Goal: Download file/media

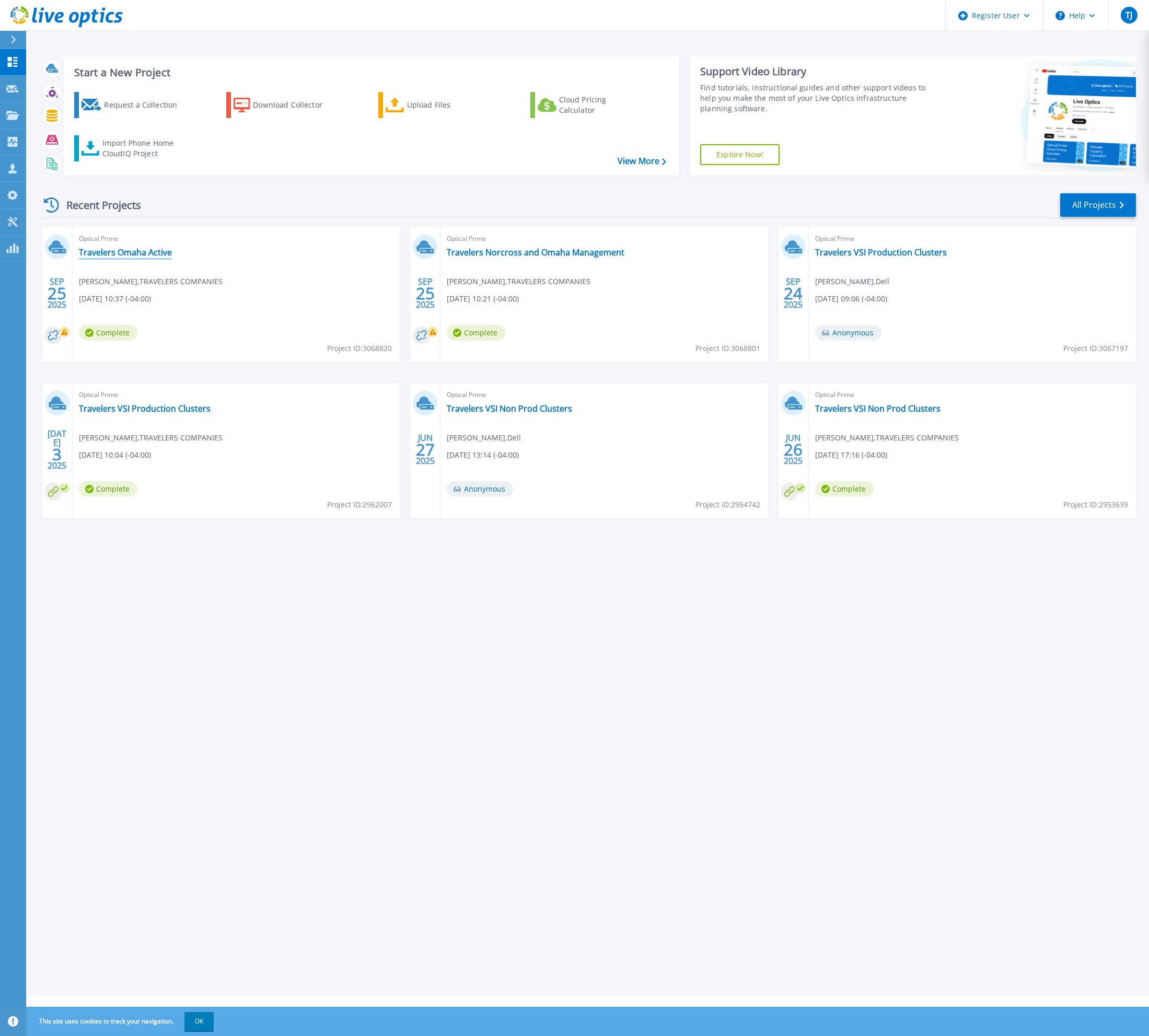
drag, startPoint x: 155, startPoint y: 254, endPoint x: 129, endPoint y: 251, distance: 26.2
click at [129, 251] on link "Travelers Omaha Active" at bounding box center [125, 252] width 93 height 10
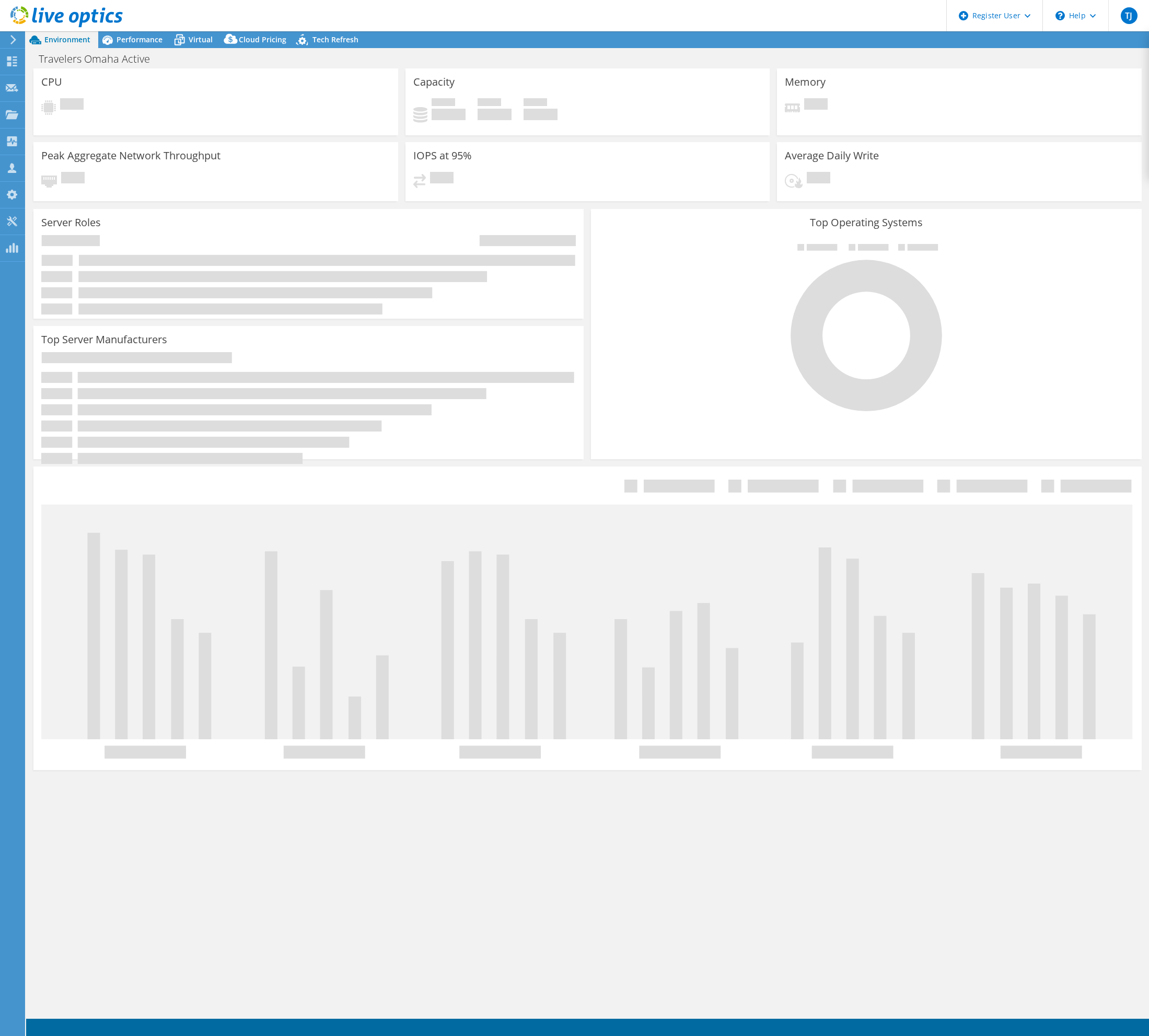
select select "USD"
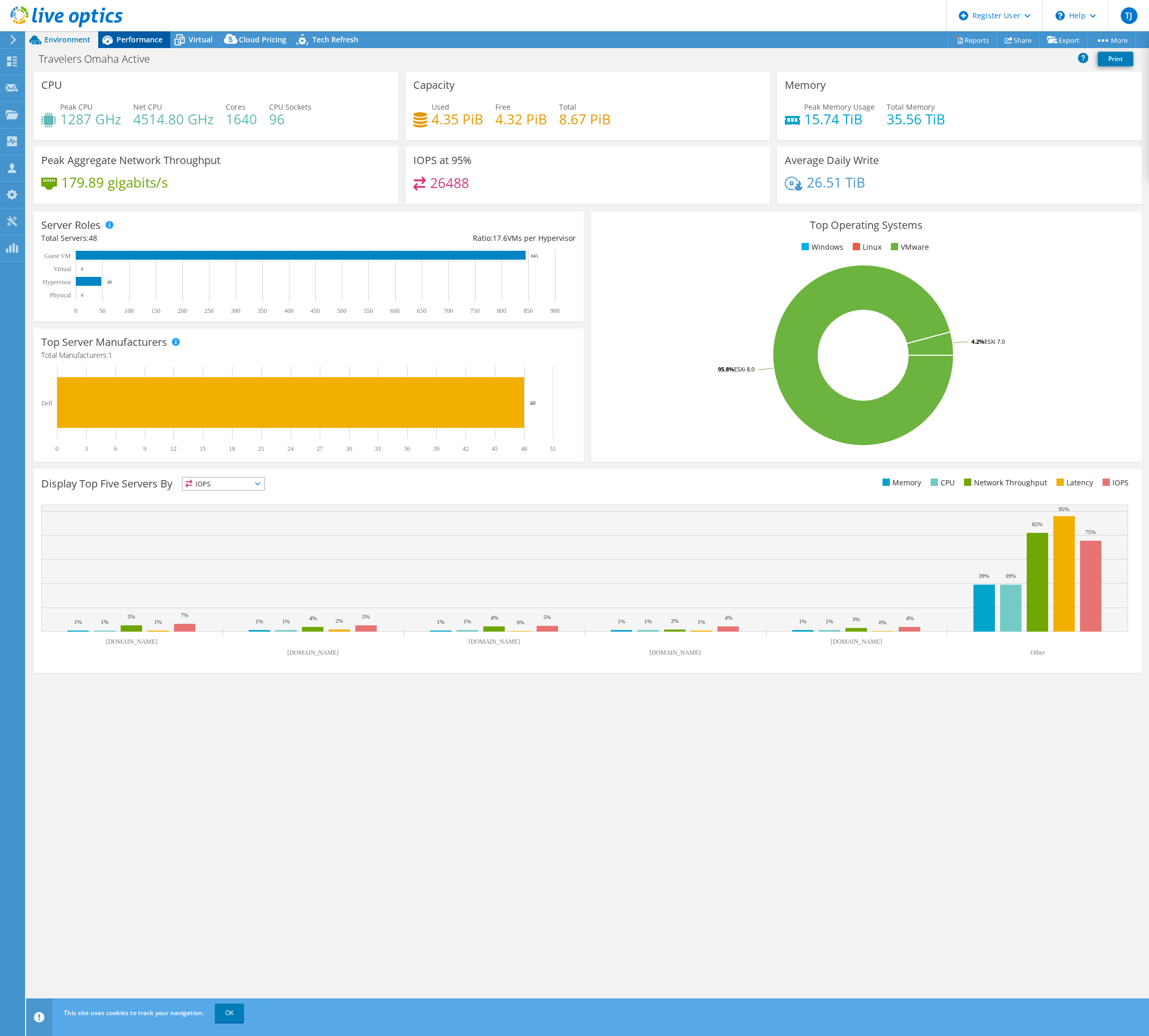
click at [154, 38] on span "Performance" at bounding box center [139, 39] width 46 height 10
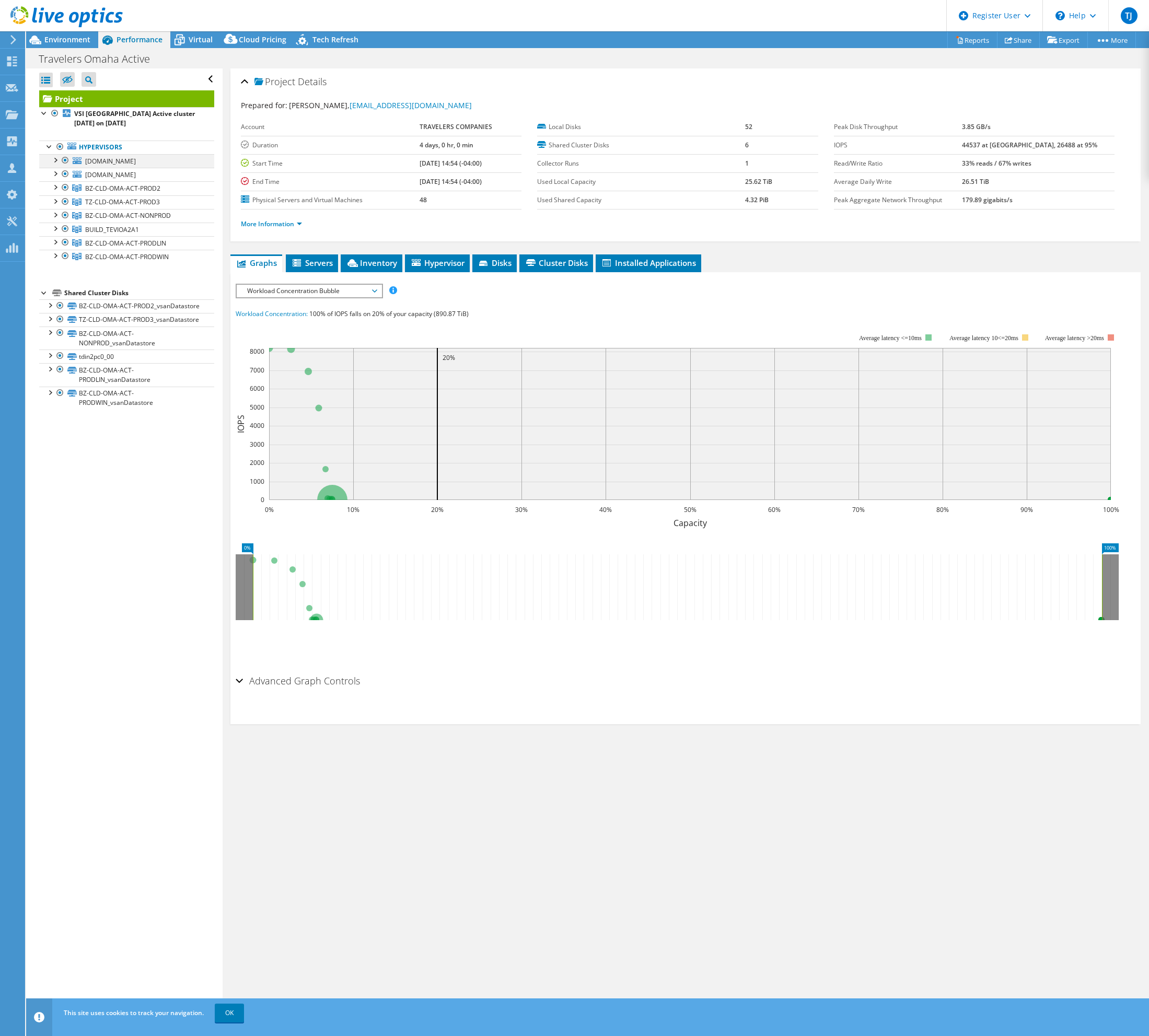
click at [66, 160] on div at bounding box center [65, 160] width 10 height 12
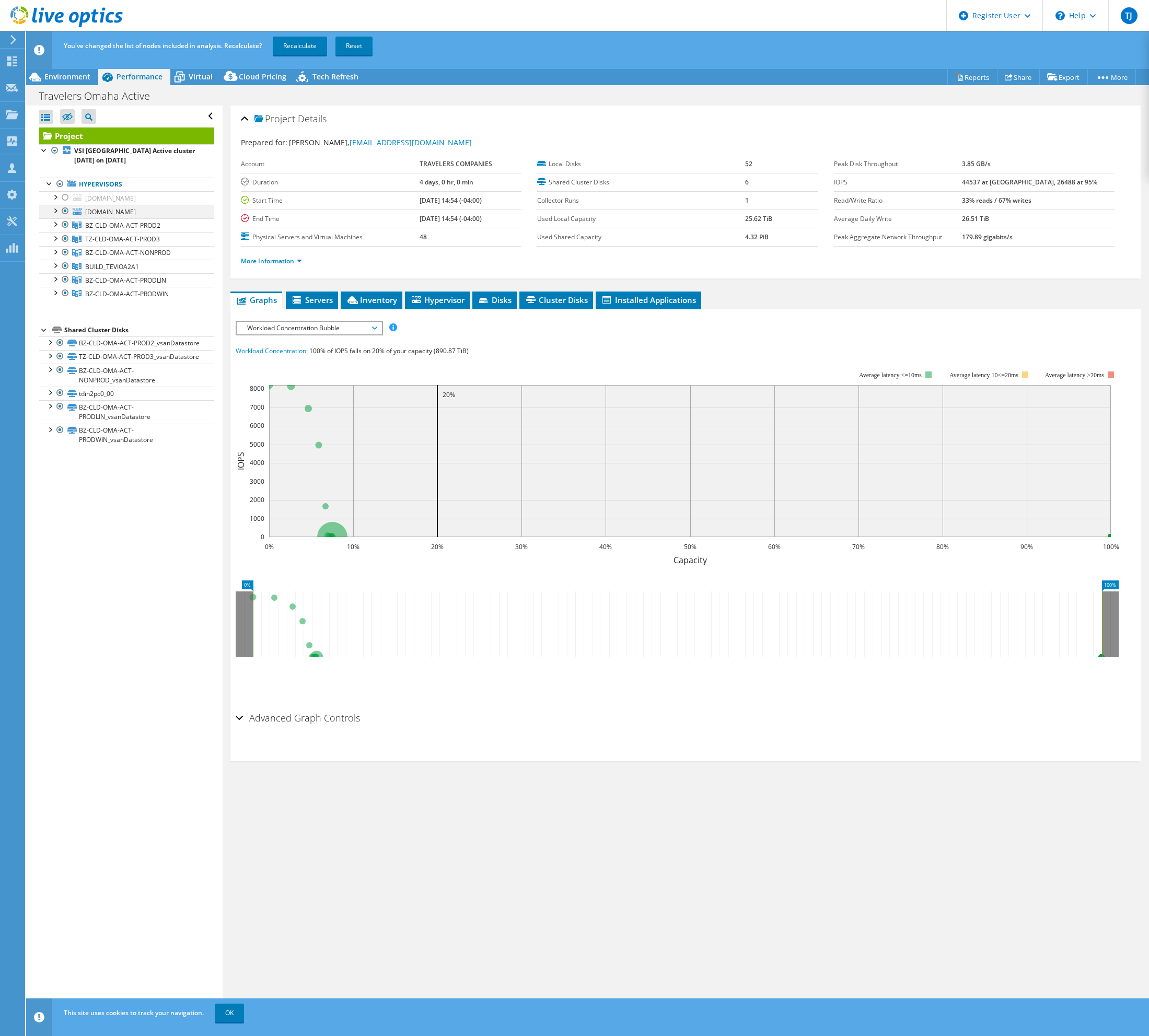
click at [65, 212] on div at bounding box center [65, 211] width 10 height 12
click at [66, 270] on div at bounding box center [65, 265] width 10 height 12
click at [68, 279] on div at bounding box center [65, 279] width 10 height 12
click at [66, 281] on div at bounding box center [65, 279] width 10 height 12
click at [311, 47] on link "Recalculate" at bounding box center [300, 46] width 55 height 19
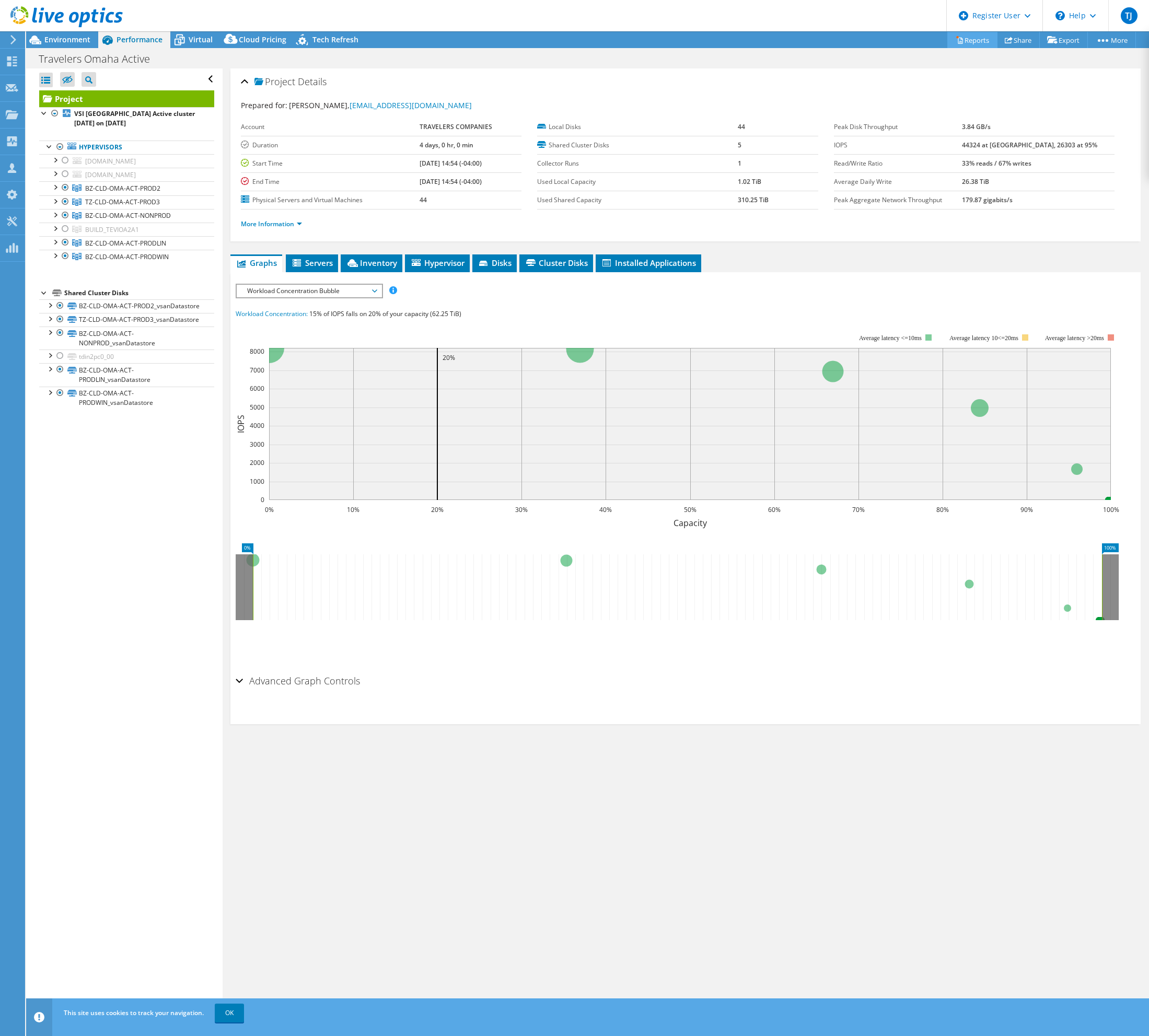
click at [969, 42] on link "Reports" at bounding box center [972, 40] width 50 height 16
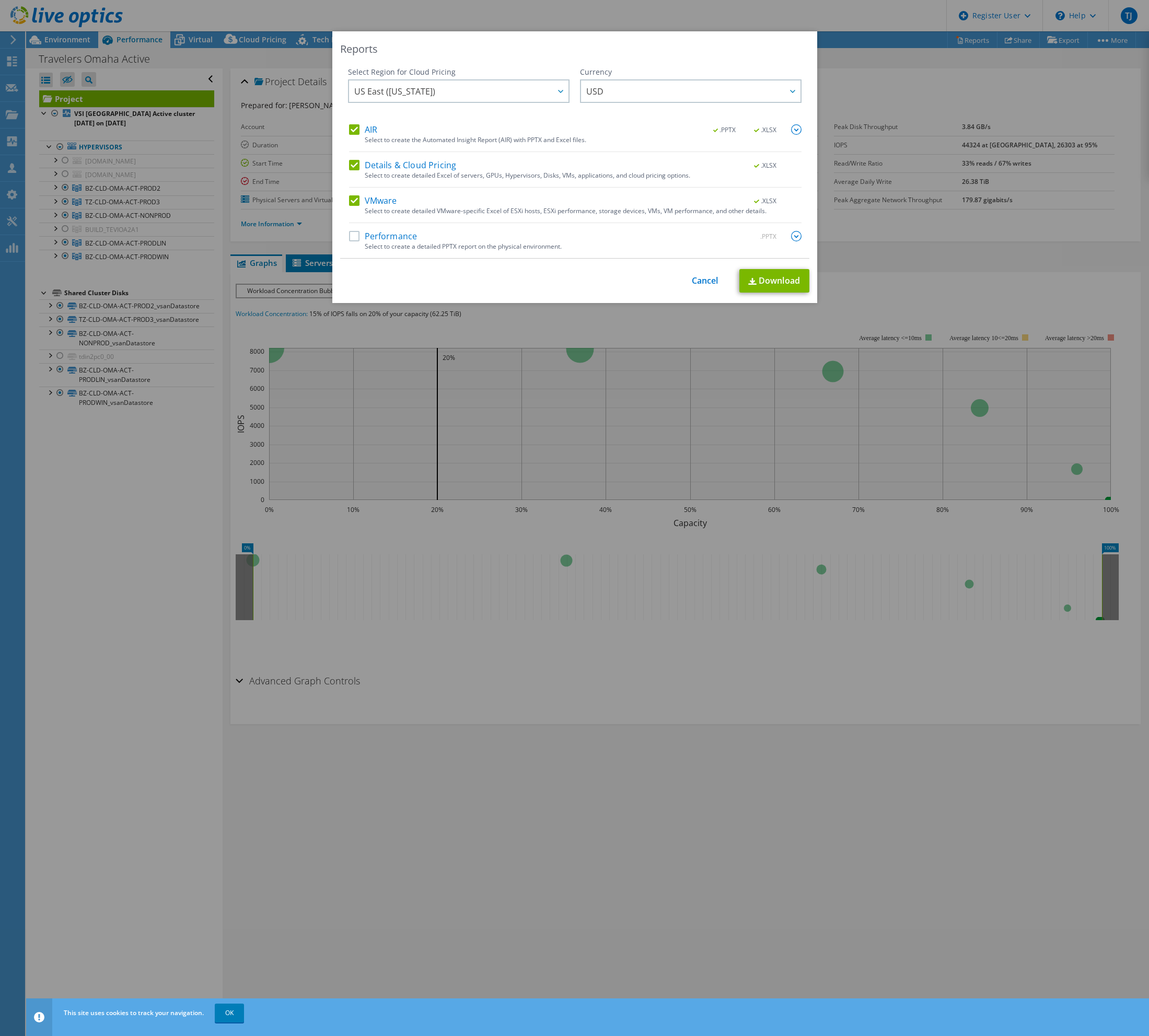
click at [355, 164] on label "Details & Cloud Pricing" at bounding box center [403, 165] width 108 height 10
click at [0, 0] on input "Details & Cloud Pricing" at bounding box center [0, 0] width 0 height 0
click at [349, 203] on label "VMware" at bounding box center [373, 200] width 48 height 10
click at [0, 0] on input "VMware" at bounding box center [0, 0] width 0 height 0
click at [695, 131] on div "AIR .PPTX .XLSX" at bounding box center [575, 131] width 453 height 12
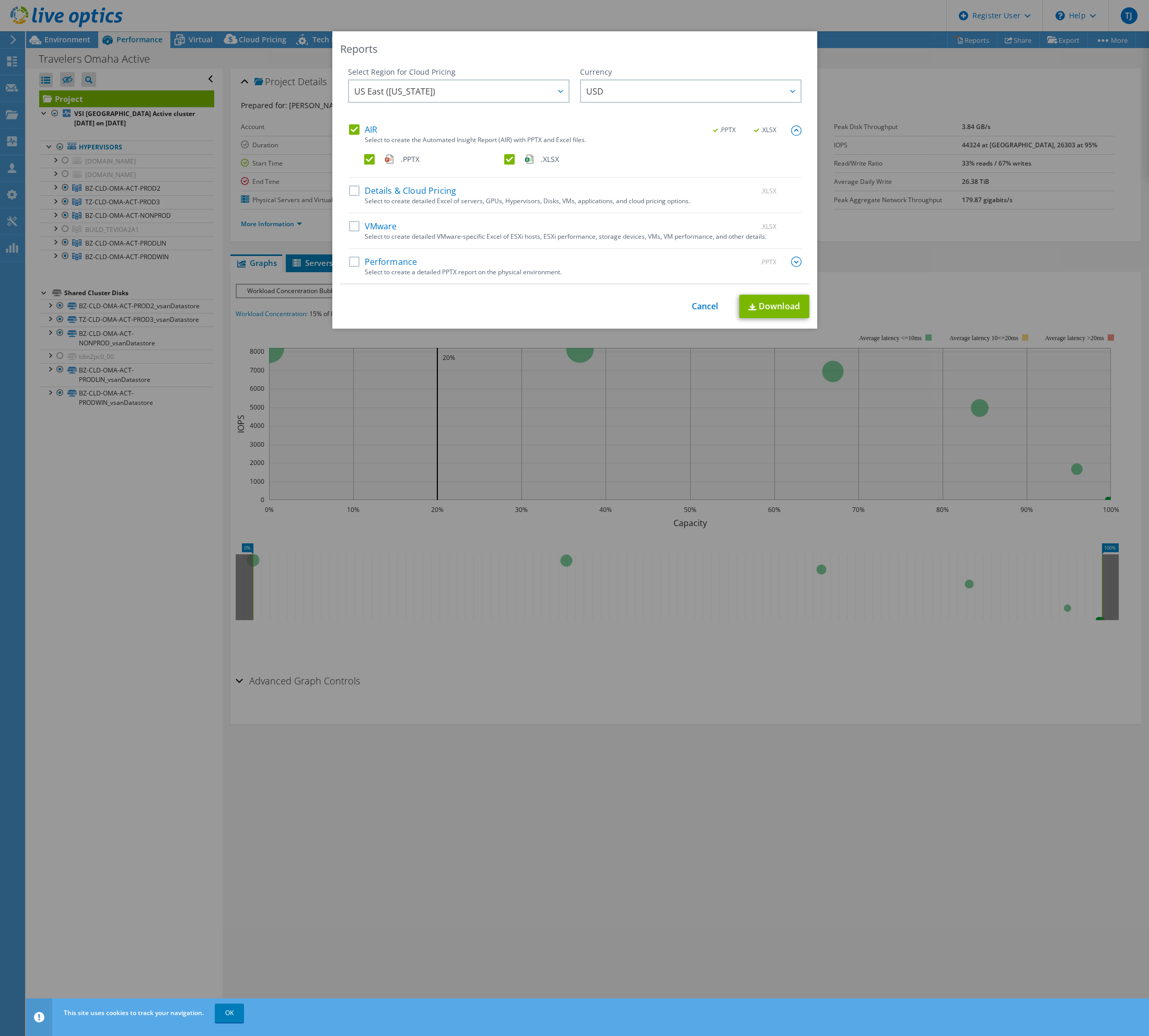
click at [508, 156] on label ".XLSX" at bounding box center [573, 159] width 138 height 10
click at [0, 0] on input ".XLSX" at bounding box center [0, 0] width 0 height 0
click at [784, 310] on link "Download" at bounding box center [774, 306] width 70 height 23
click at [846, 324] on div "Reports Select Region for Cloud Pricing Asia Pacific (Hong Kong) Asia Pacific (…" at bounding box center [574, 518] width 1149 height 973
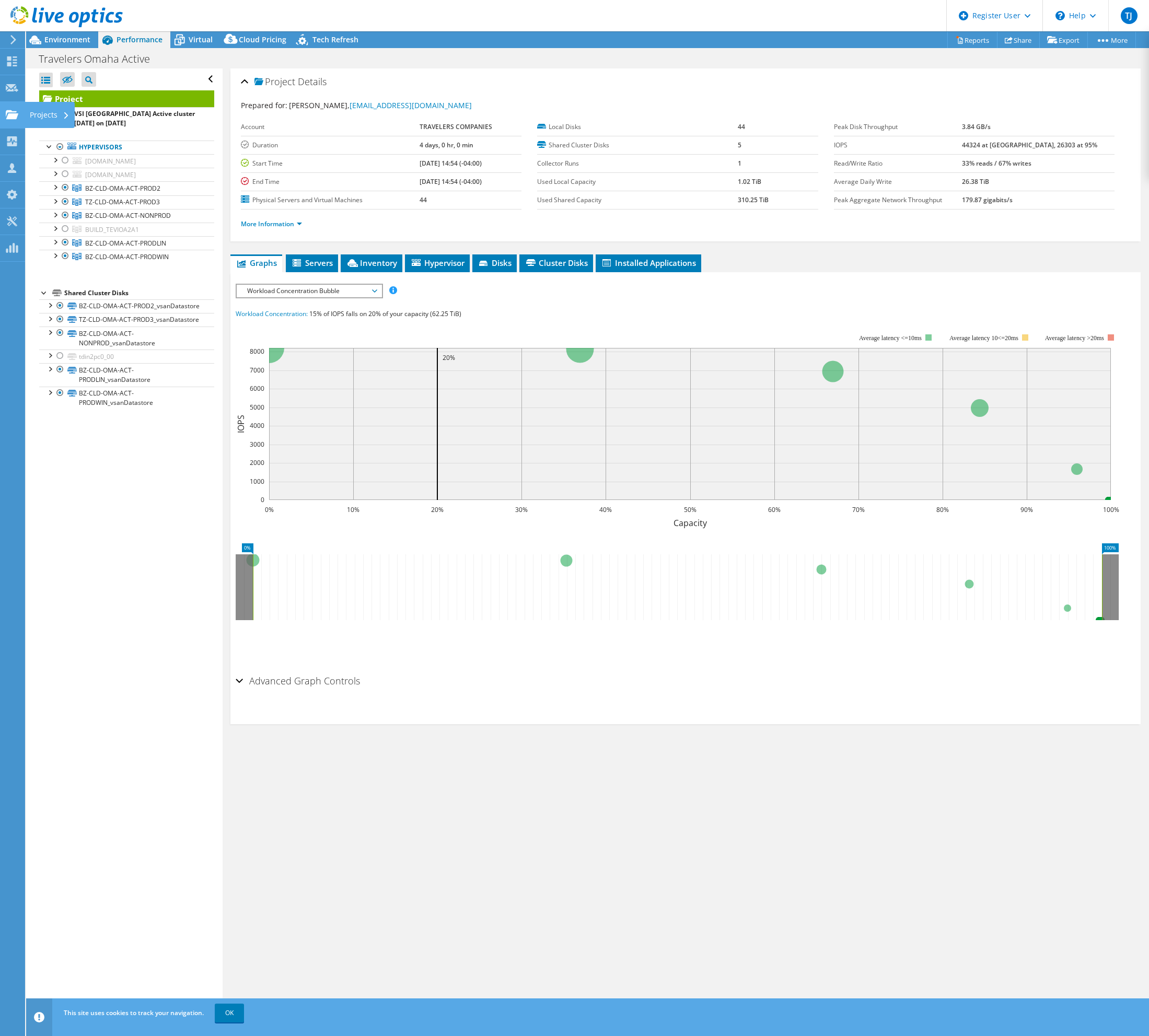
click at [17, 115] on use at bounding box center [12, 114] width 12 height 9
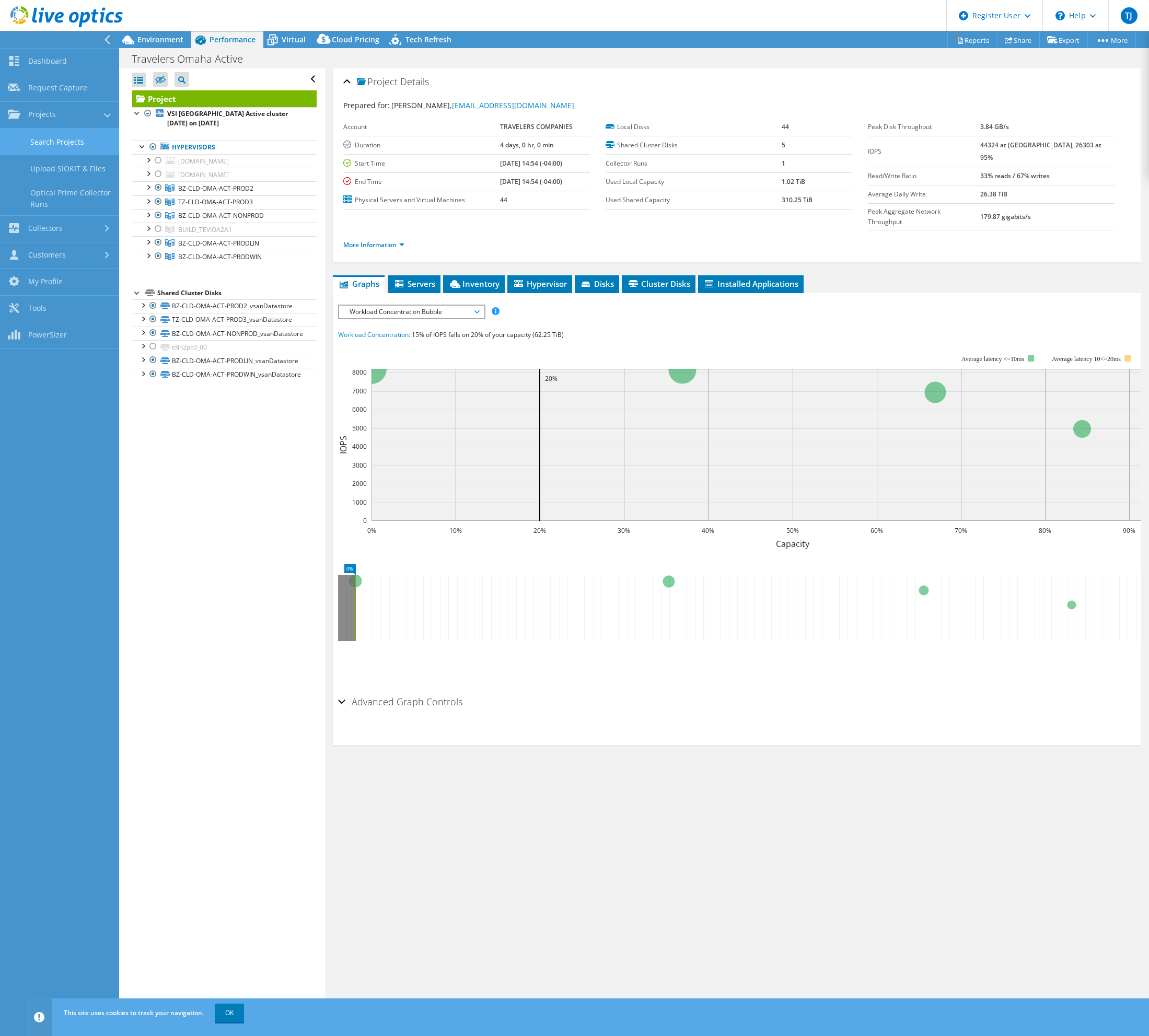
click at [39, 142] on link "Search Projects" at bounding box center [59, 141] width 119 height 27
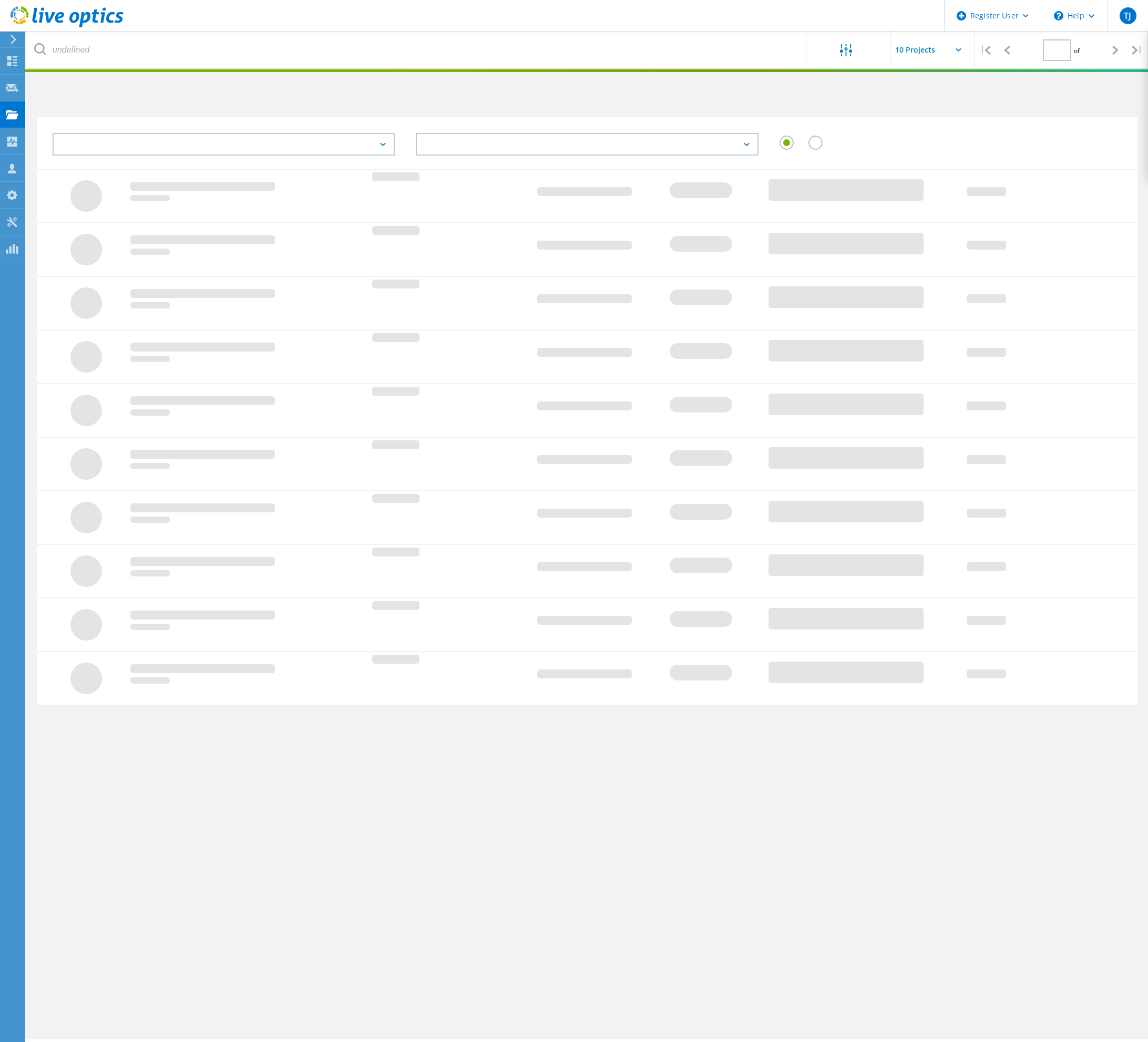
type input "1"
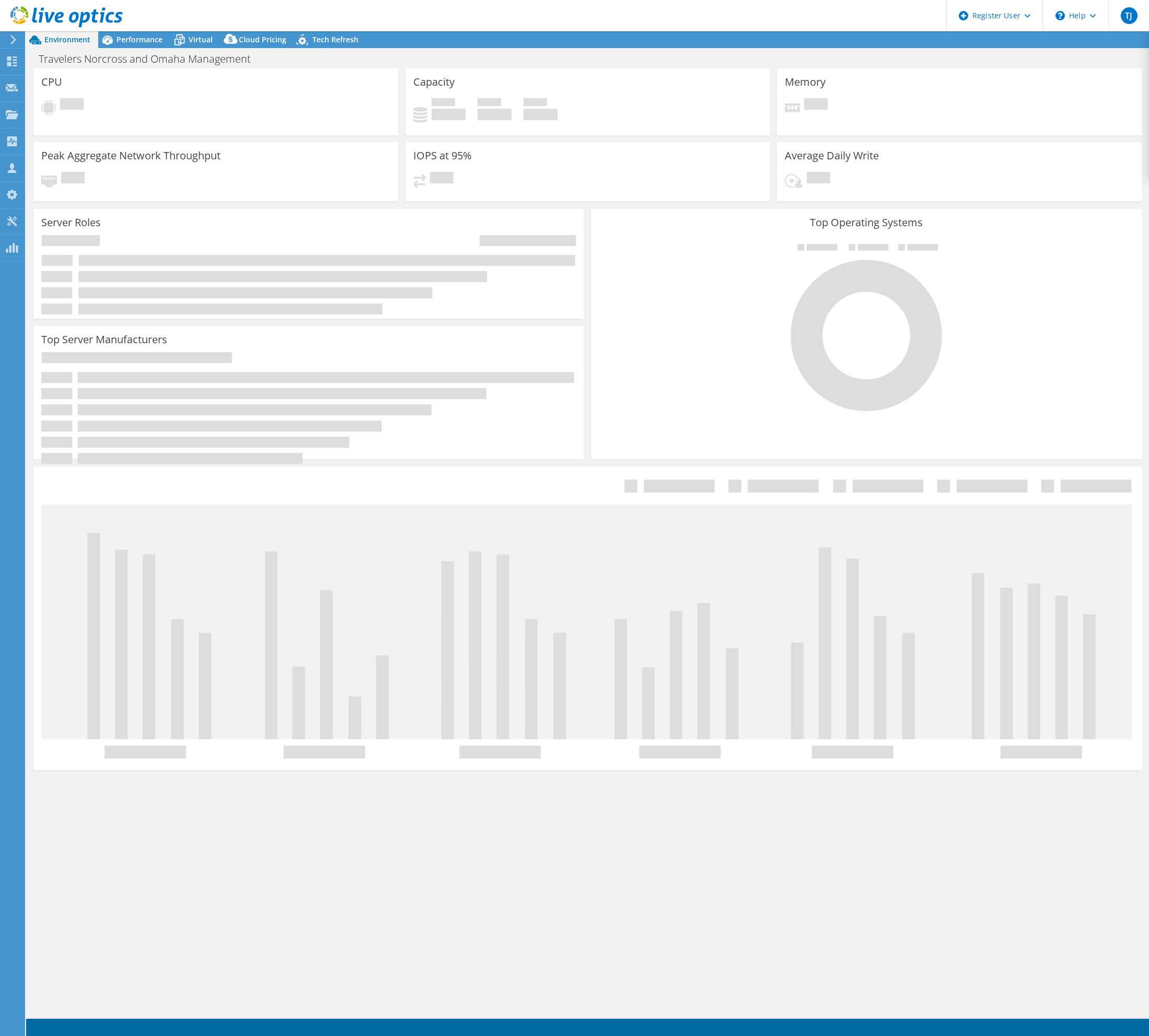
select select "USD"
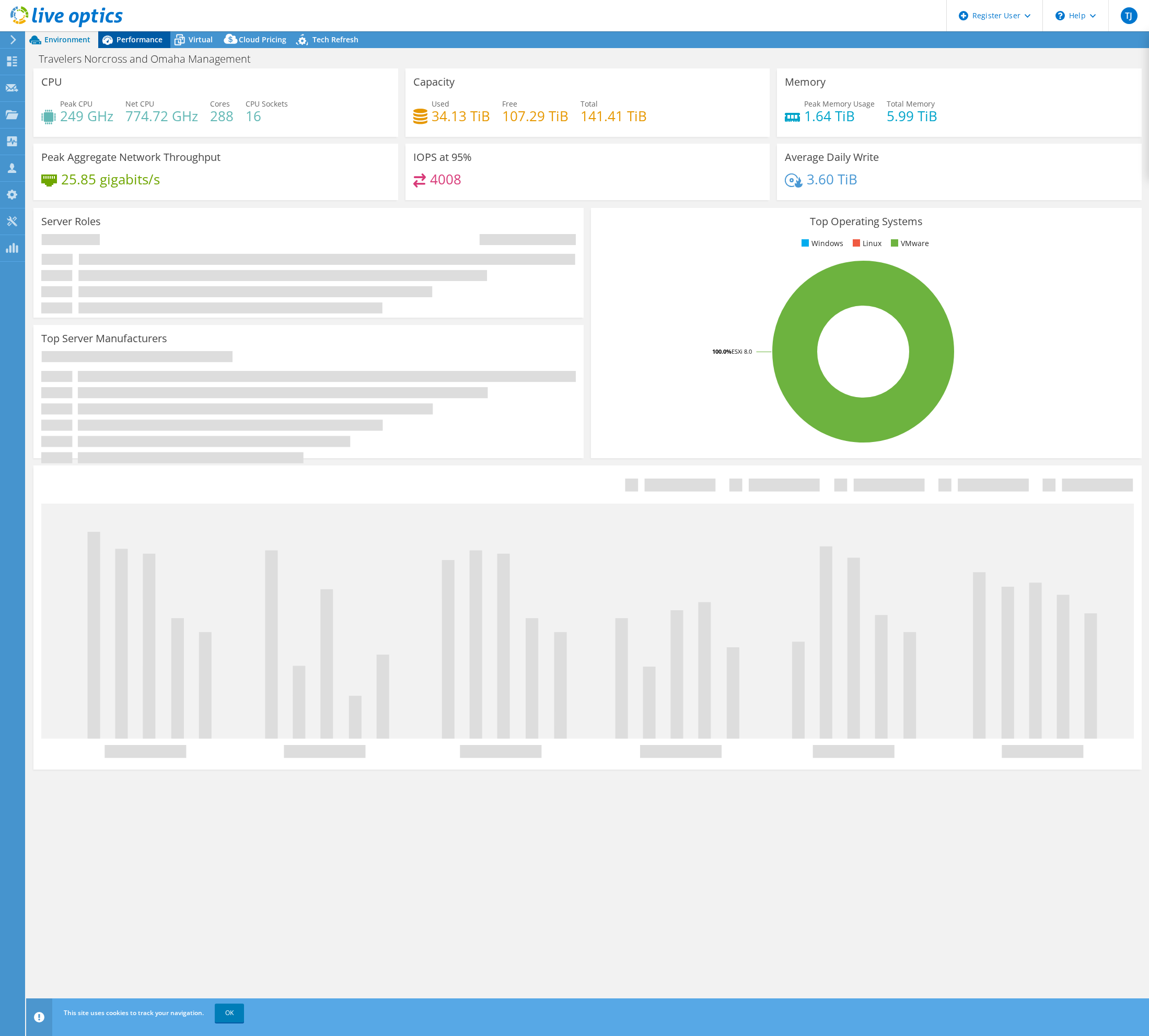
click at [157, 39] on span "Performance" at bounding box center [139, 39] width 46 height 10
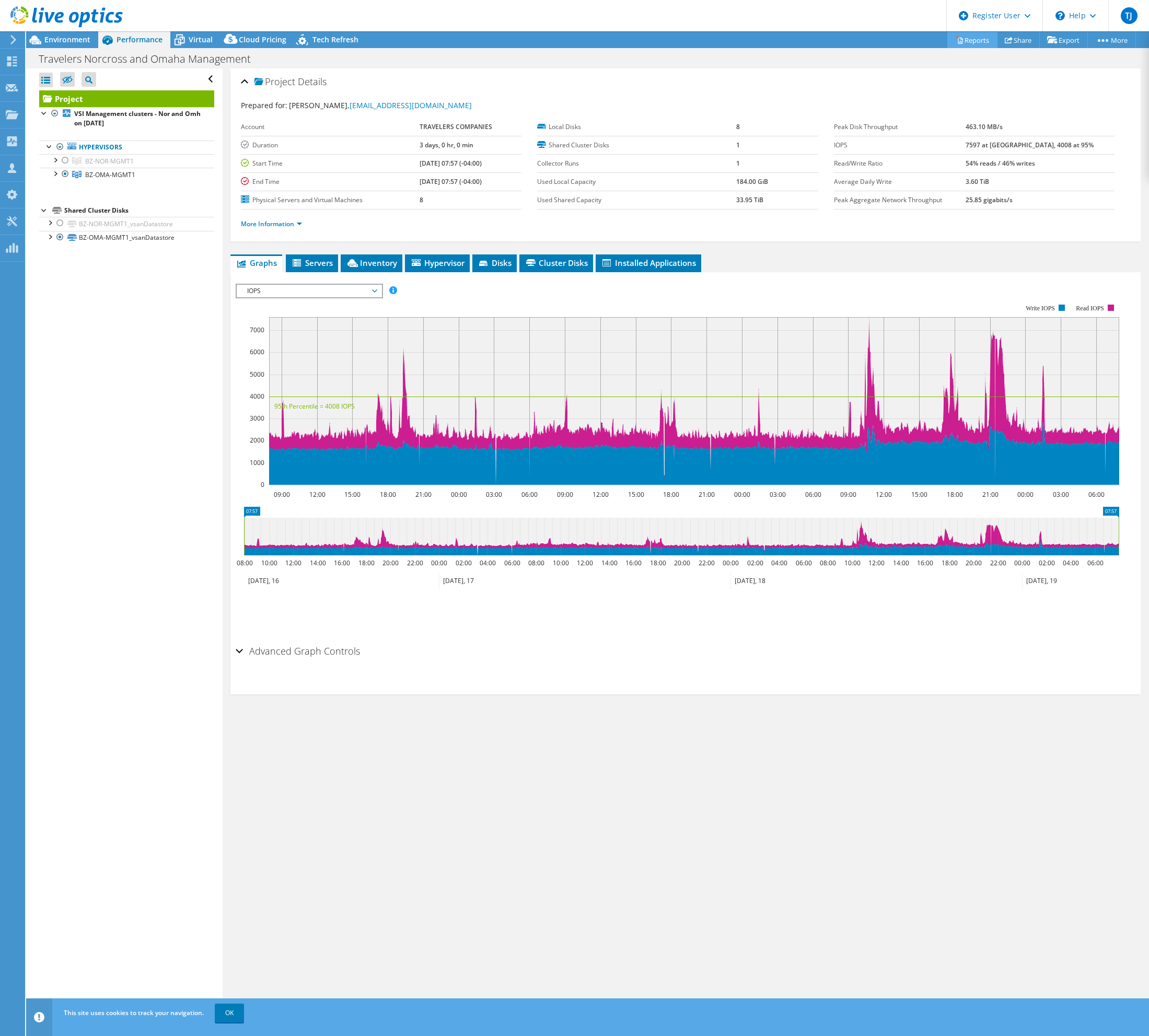
click at [967, 40] on link "Reports" at bounding box center [972, 40] width 50 height 16
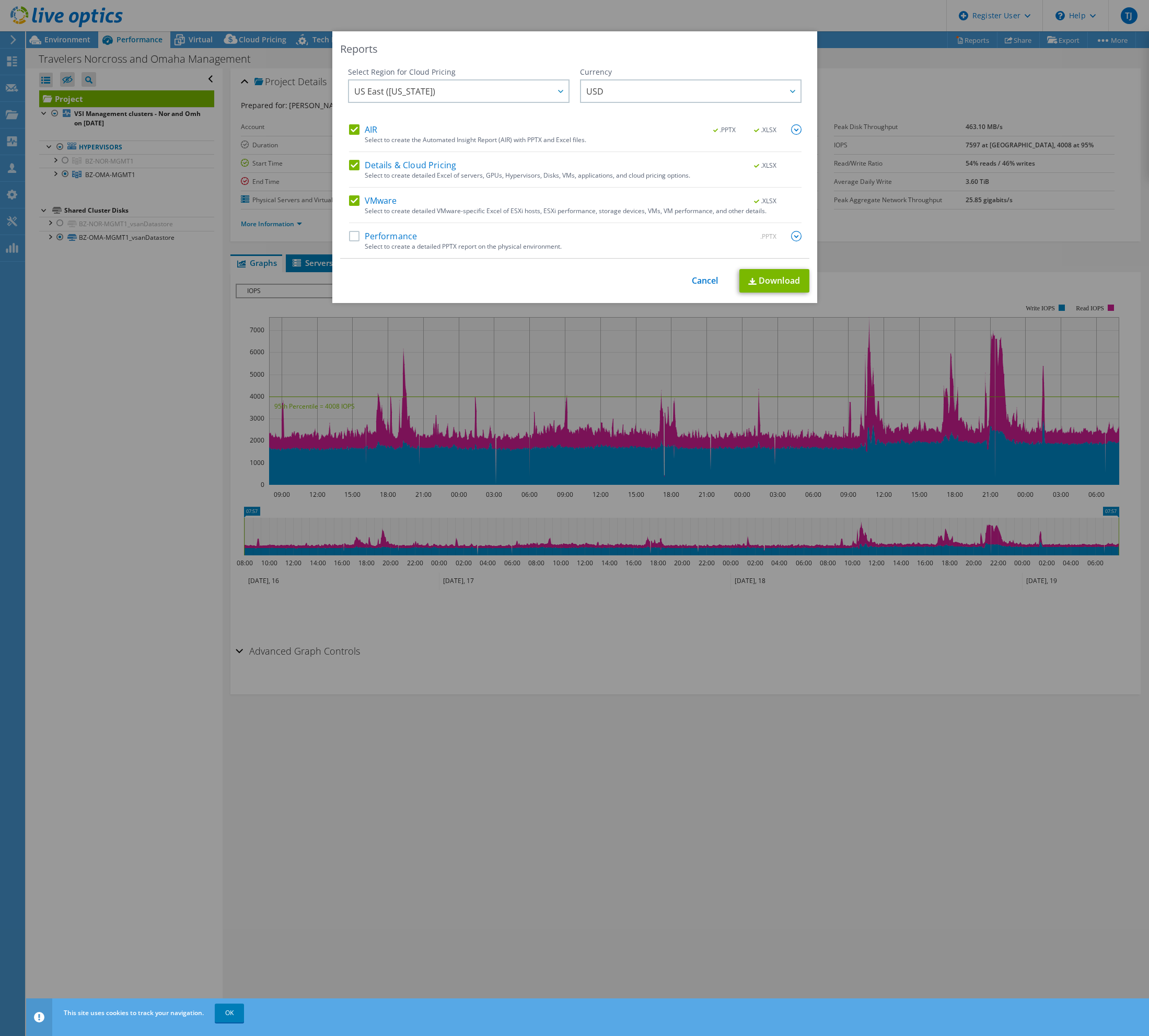
click at [351, 162] on label "Details & Cloud Pricing" at bounding box center [403, 165] width 108 height 10
click at [0, 0] on input "Details & Cloud Pricing" at bounding box center [0, 0] width 0 height 0
click at [349, 200] on label "VMware" at bounding box center [373, 200] width 48 height 10
click at [0, 0] on input "VMware" at bounding box center [0, 0] width 0 height 0
click at [792, 131] on img at bounding box center [796, 130] width 10 height 10
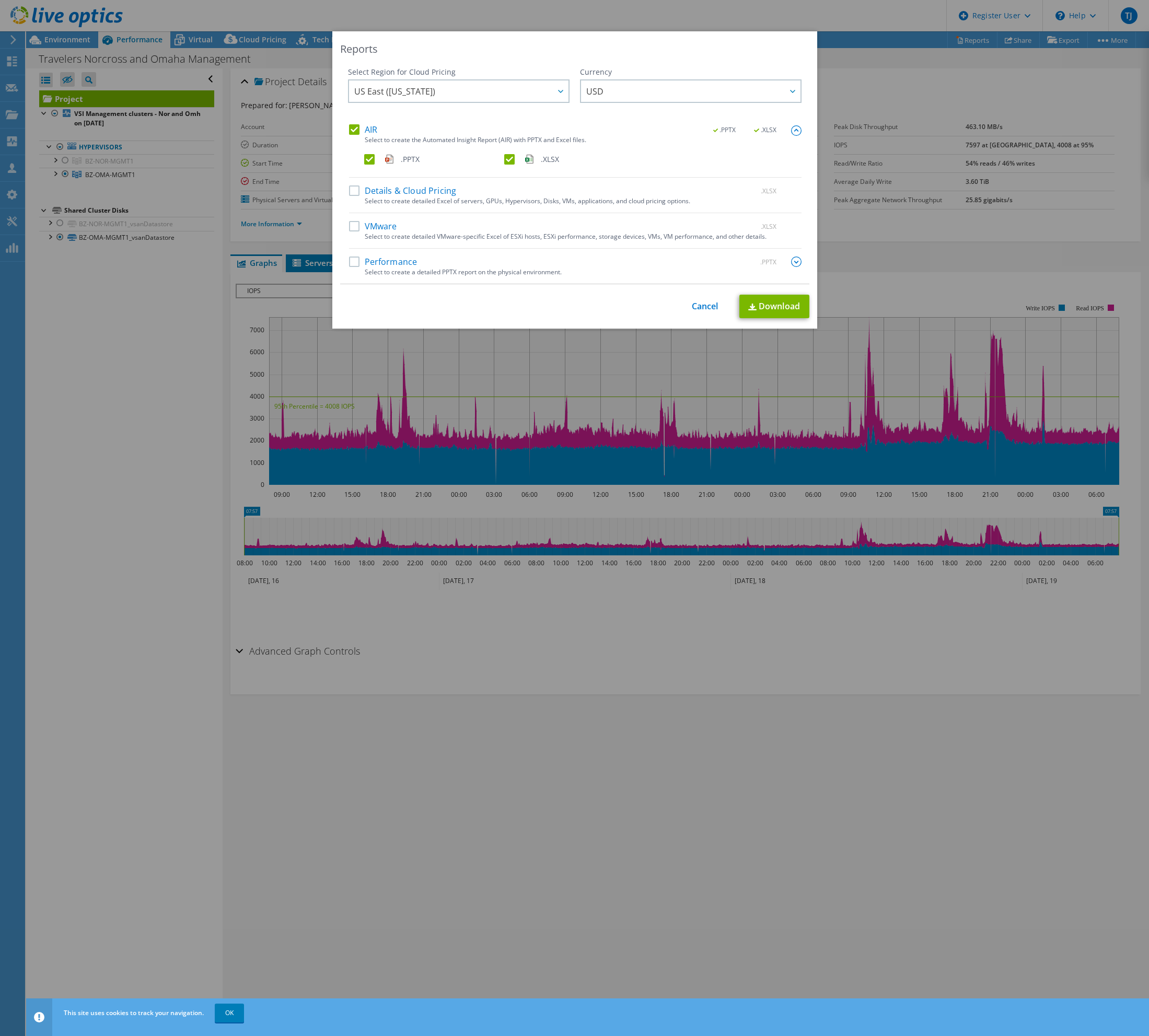
click at [508, 156] on label ".XLSX" at bounding box center [573, 159] width 138 height 10
click at [0, 0] on input ".XLSX" at bounding box center [0, 0] width 0 height 0
click at [776, 309] on link "Download" at bounding box center [774, 306] width 70 height 23
click at [868, 741] on div "Reports Select Region for Cloud Pricing Asia Pacific (Hong Kong) Asia Pacific (…" at bounding box center [574, 518] width 1149 height 973
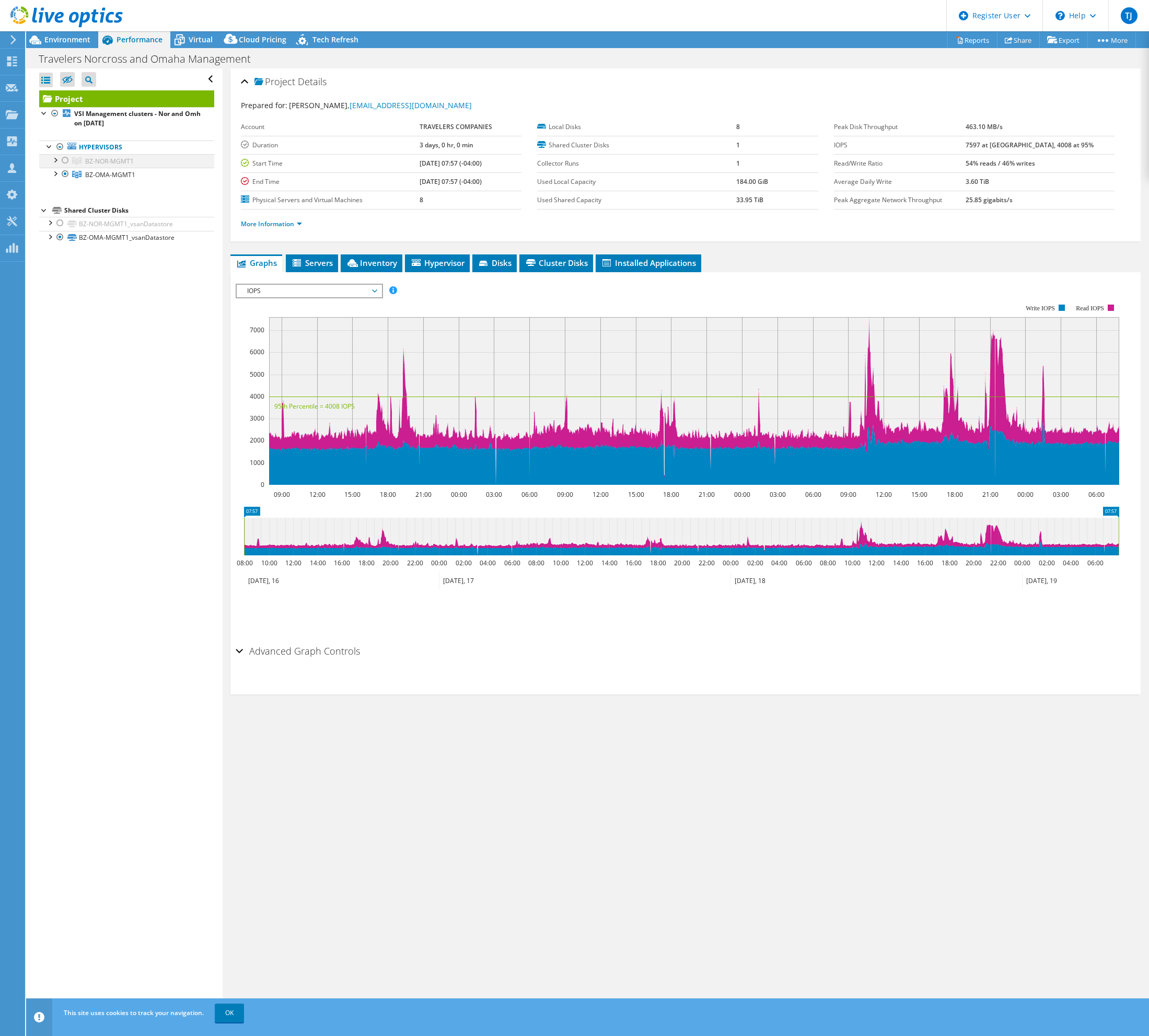
click at [66, 157] on div at bounding box center [65, 160] width 10 height 12
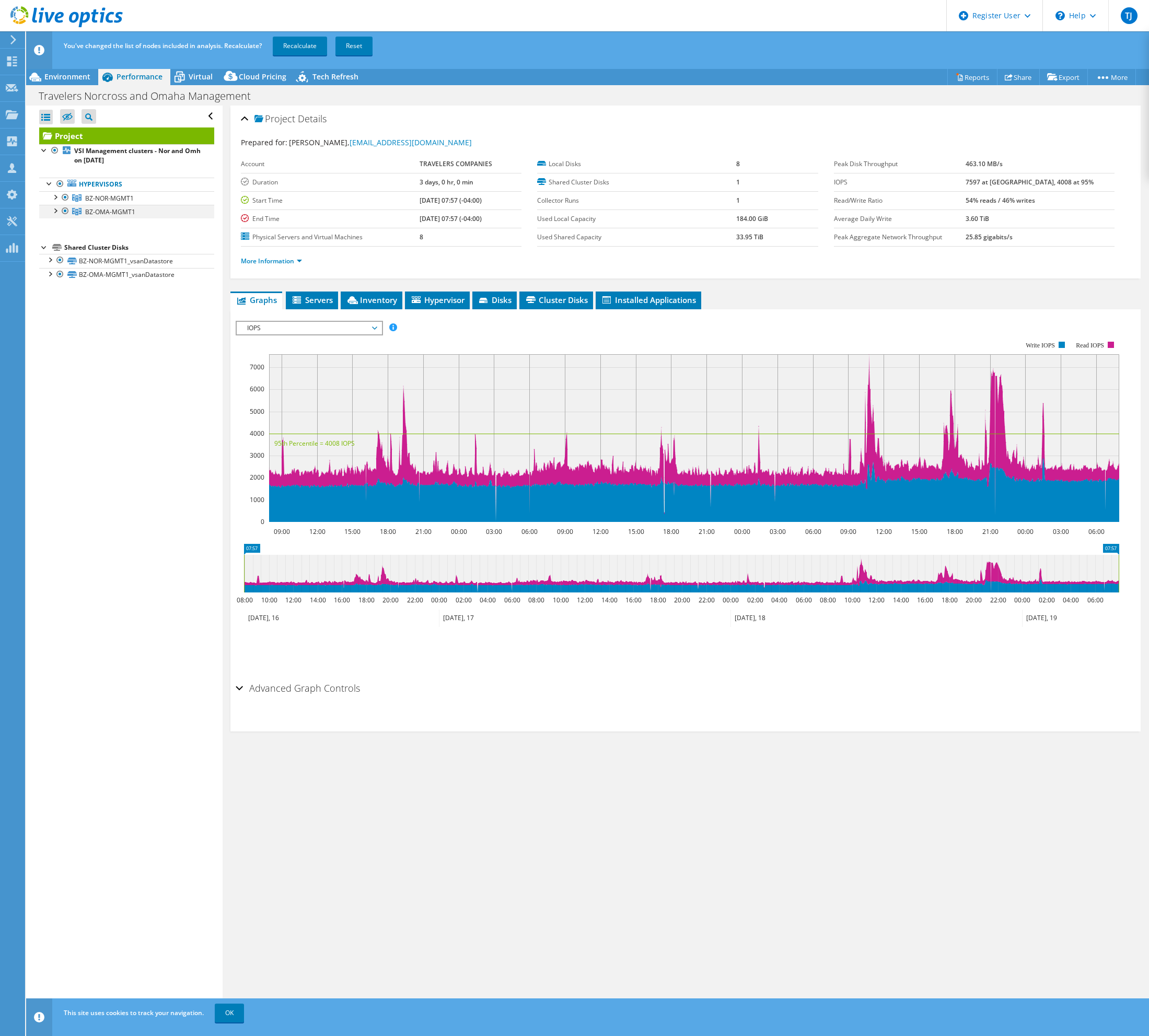
click at [66, 211] on div at bounding box center [65, 211] width 10 height 12
click at [298, 42] on link "Recalculate" at bounding box center [300, 46] width 55 height 19
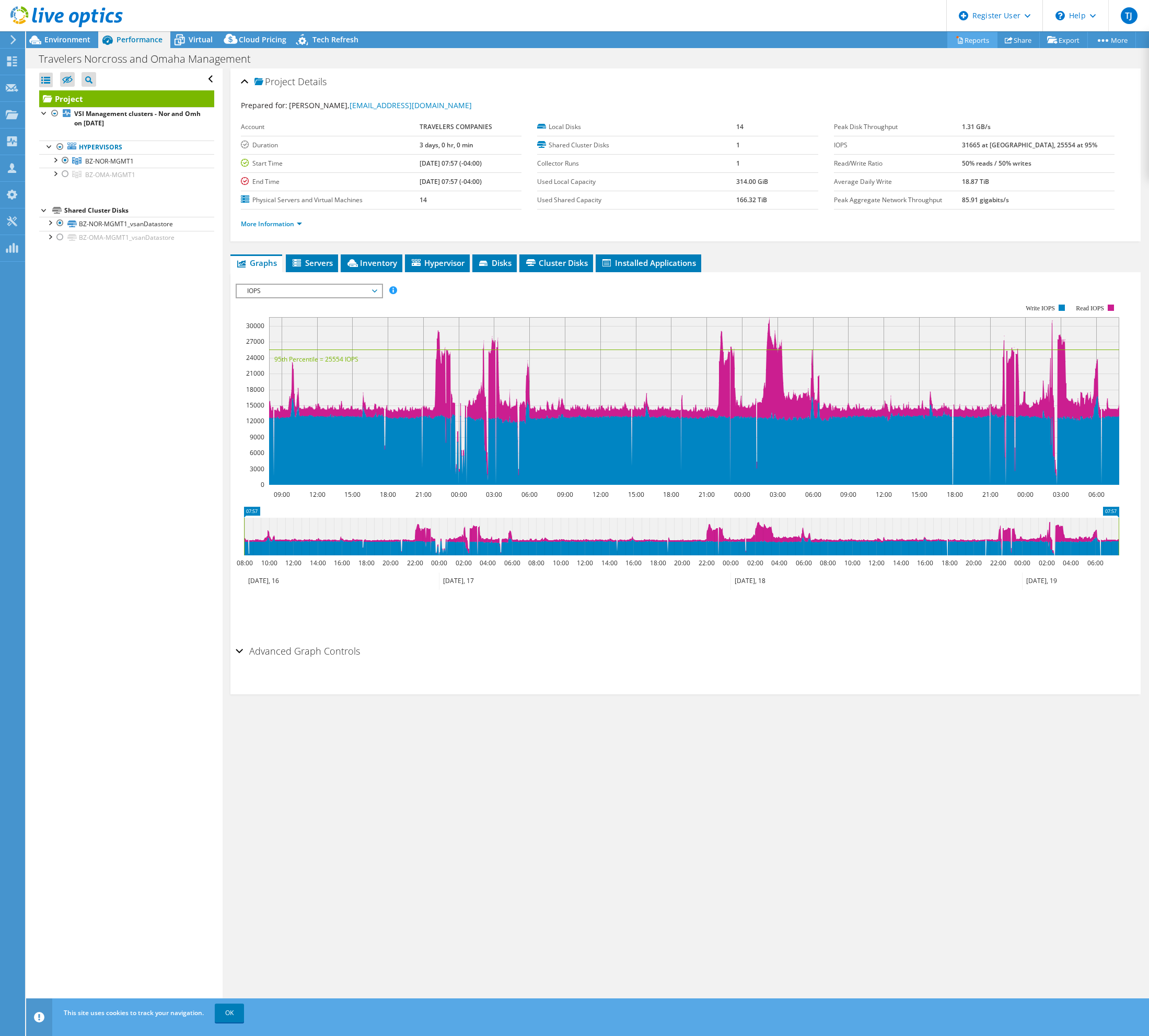
click at [958, 42] on icon at bounding box center [960, 41] width 4 height 7
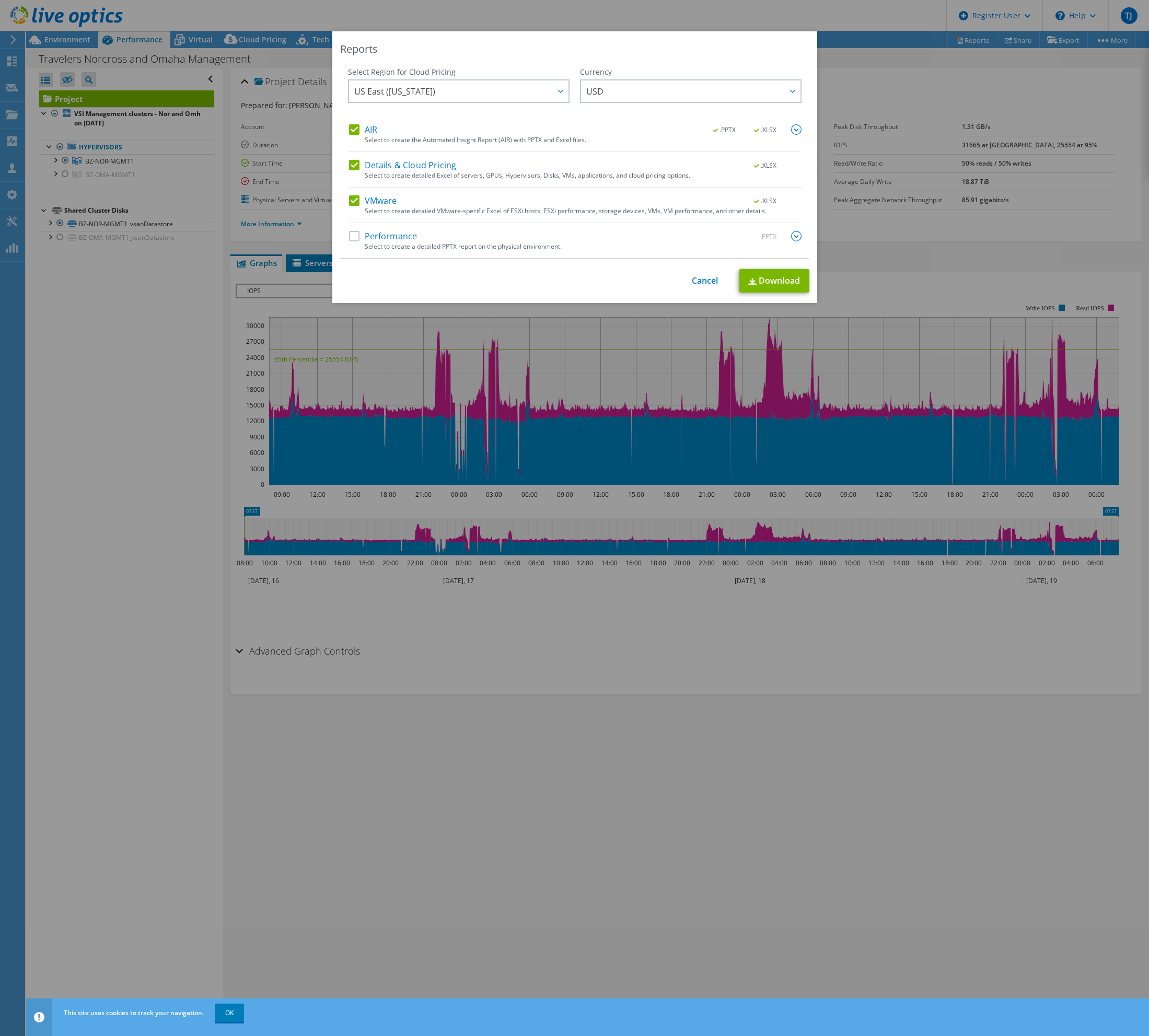
click at [349, 169] on label "Details & Cloud Pricing" at bounding box center [403, 165] width 108 height 10
click at [0, 0] on input "Details & Cloud Pricing" at bounding box center [0, 0] width 0 height 0
click at [351, 203] on label "VMware" at bounding box center [373, 200] width 48 height 10
click at [0, 0] on input "VMware" at bounding box center [0, 0] width 0 height 0
click at [792, 131] on img at bounding box center [796, 130] width 10 height 10
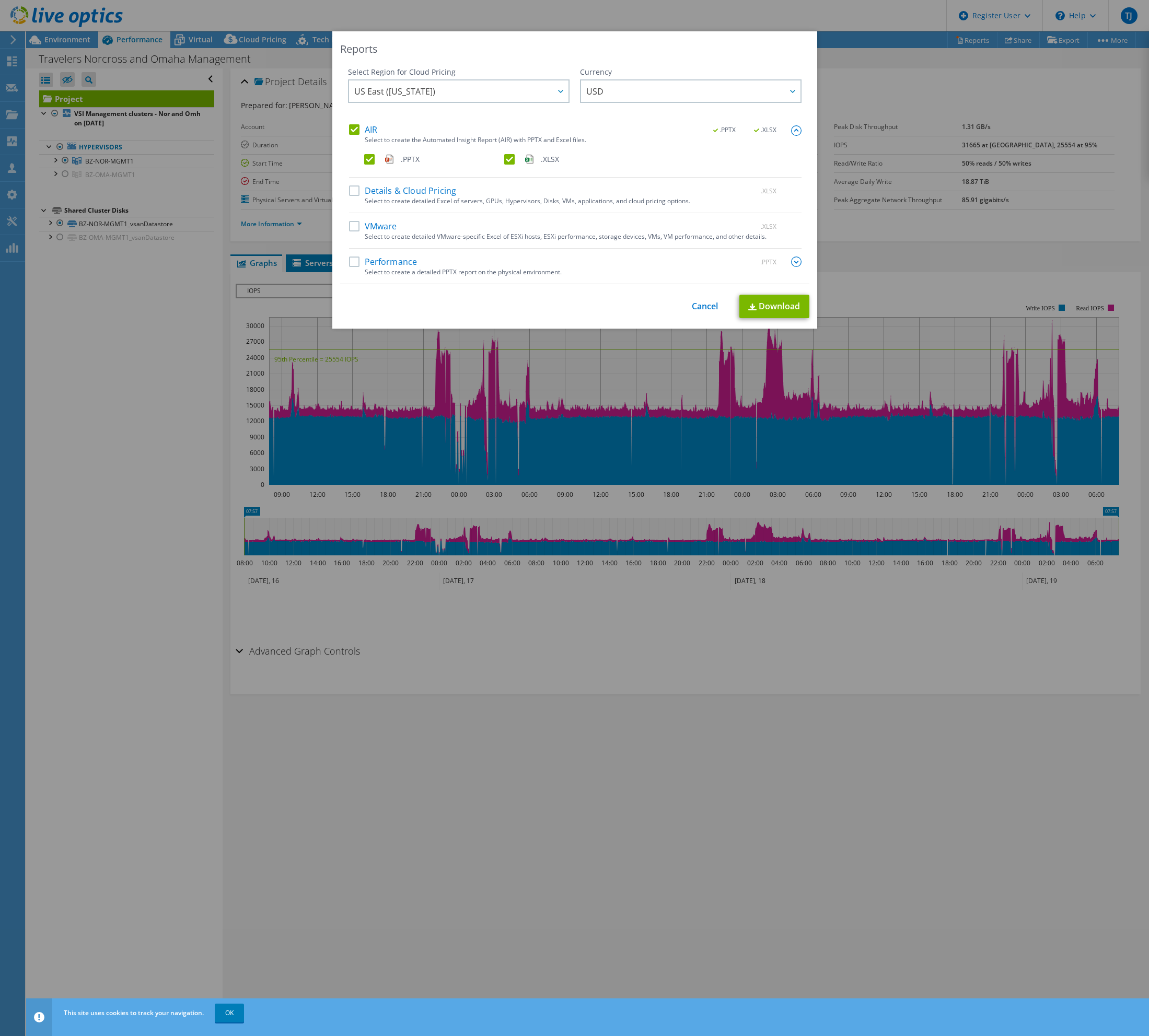
click at [505, 157] on label ".XLSX" at bounding box center [573, 159] width 138 height 10
click at [0, 0] on input ".XLSX" at bounding box center [0, 0] width 0 height 0
click at [755, 303] on link "Download" at bounding box center [774, 306] width 70 height 23
click at [868, 611] on div "Reports Select Region for Cloud Pricing Asia Pacific (Hong Kong) Asia Pacific (…" at bounding box center [574, 518] width 1149 height 973
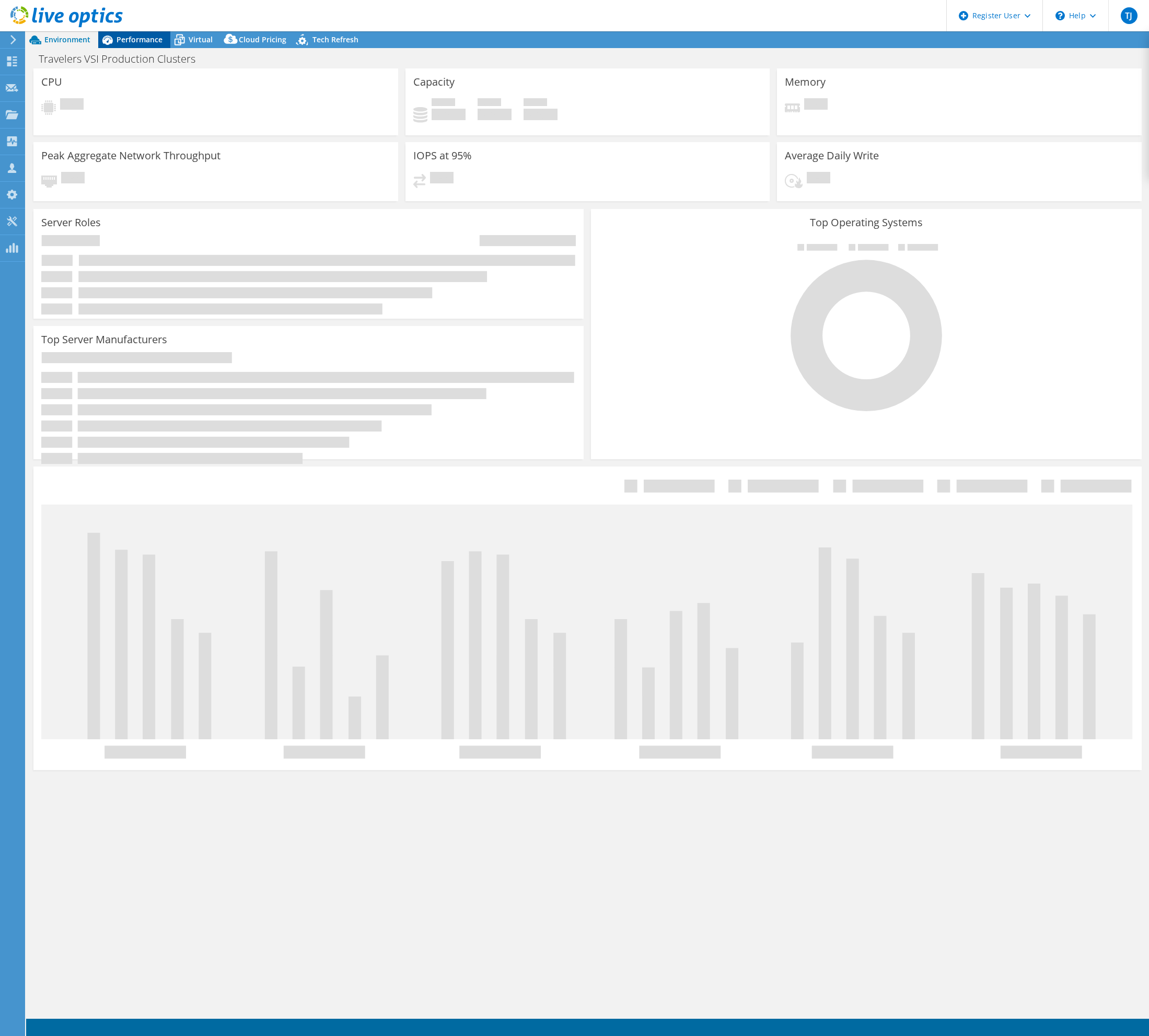
click at [123, 36] on span "Performance" at bounding box center [139, 39] width 46 height 10
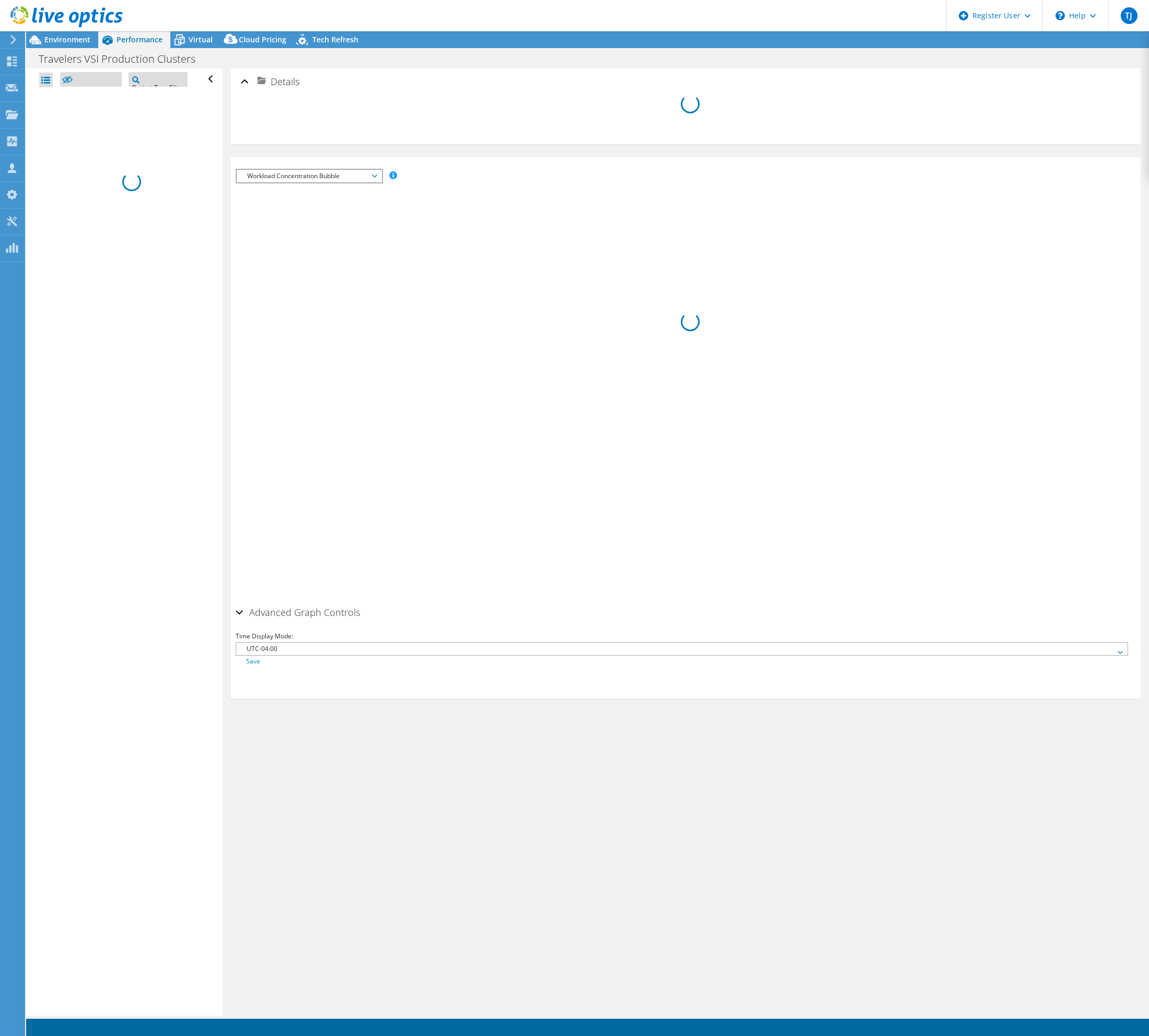
select select "USD"
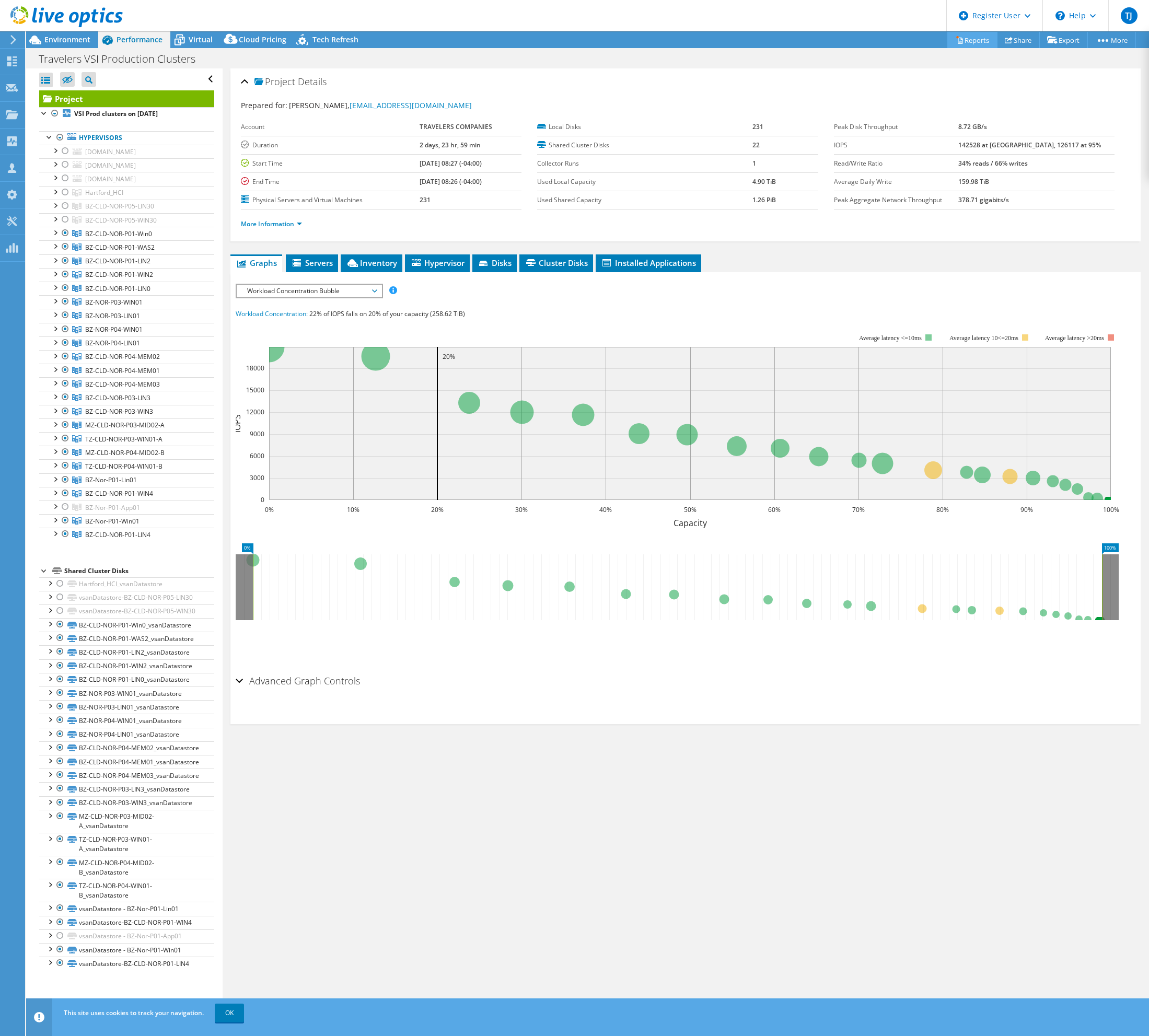
click at [967, 39] on link "Reports" at bounding box center [972, 40] width 50 height 16
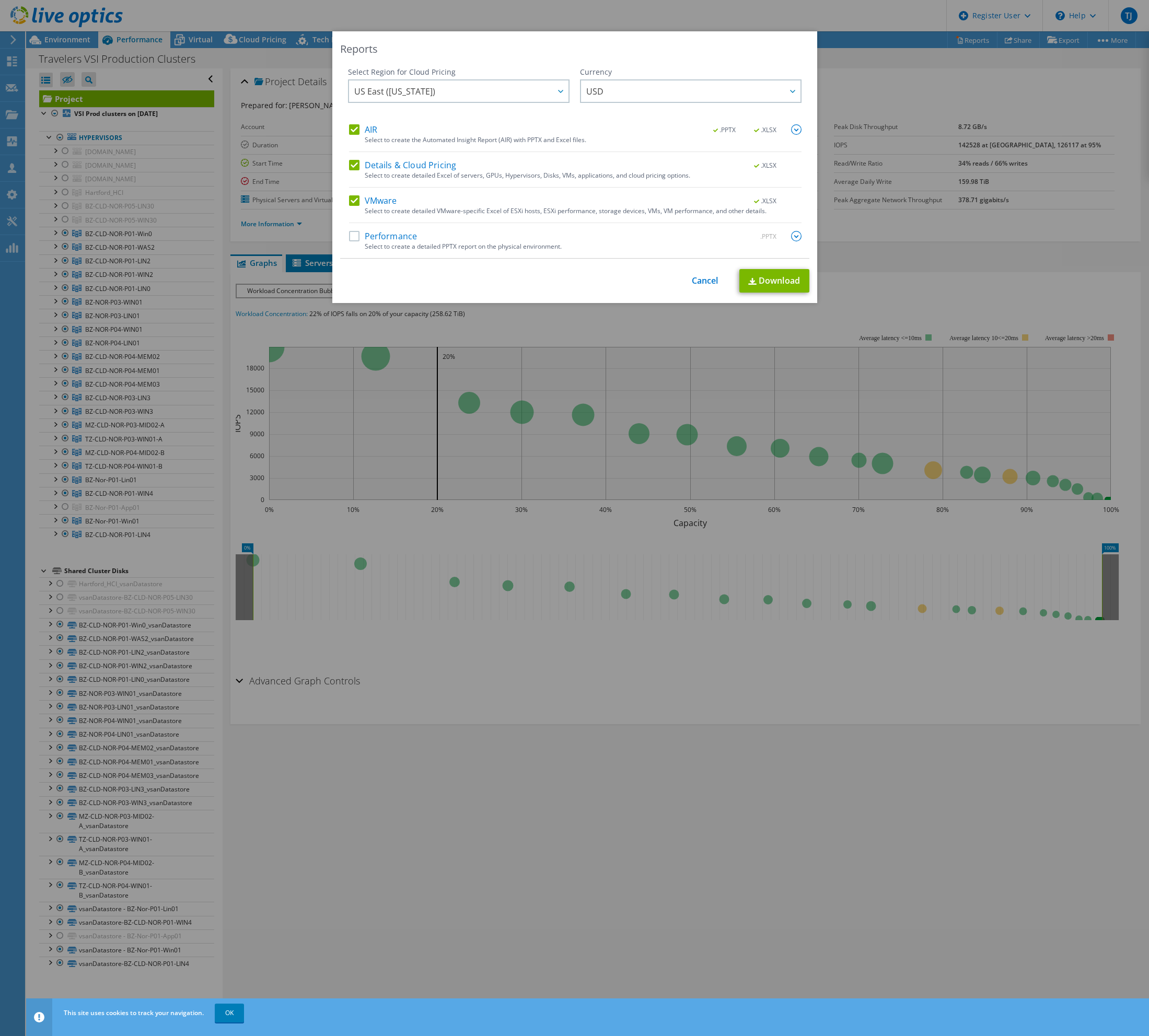
click at [865, 795] on div "Reports Select Region for Cloud Pricing Asia Pacific (Hong Kong) Asia Pacific (…" at bounding box center [574, 518] width 1149 height 973
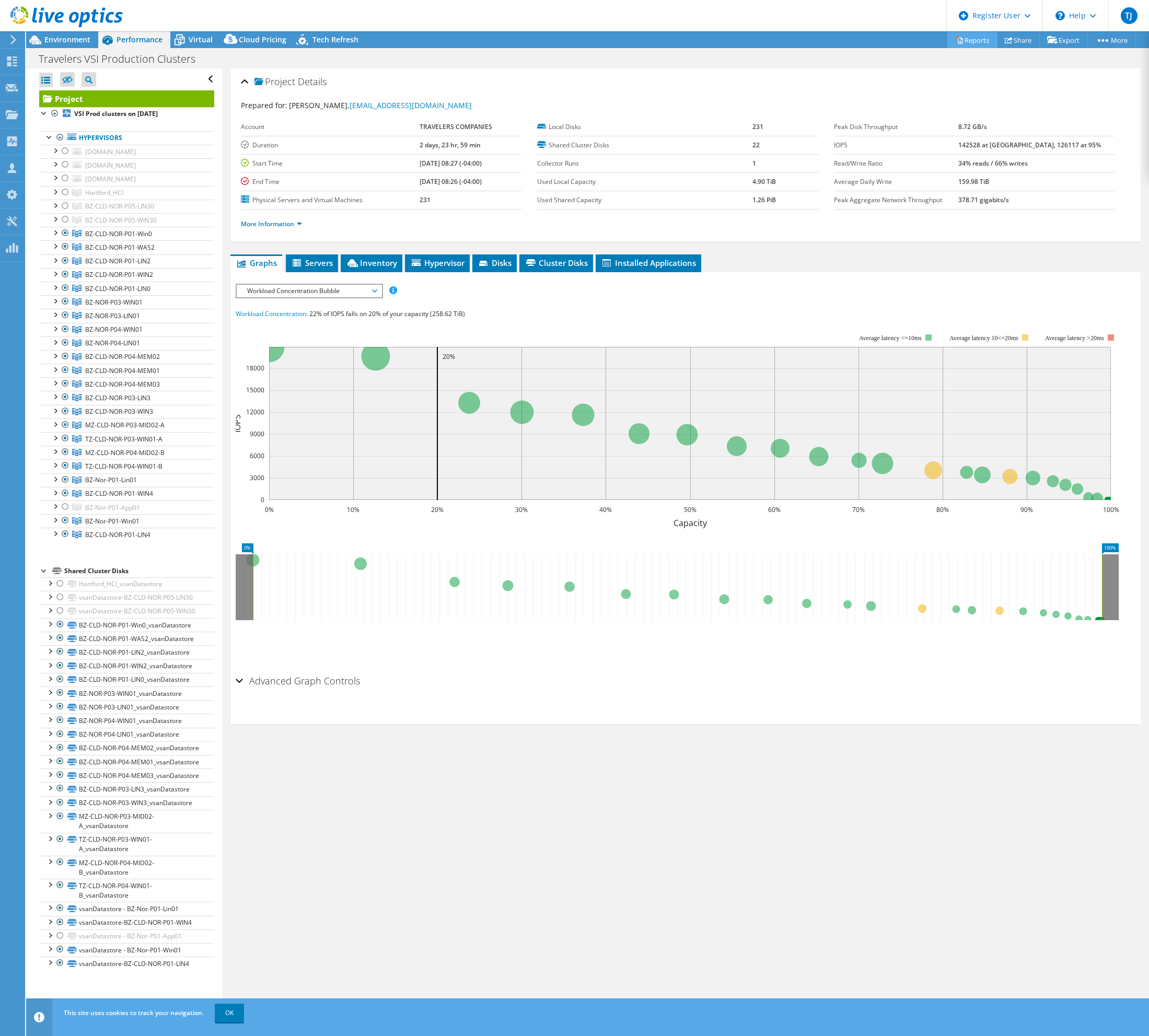
click at [958, 44] on icon at bounding box center [960, 41] width 4 height 7
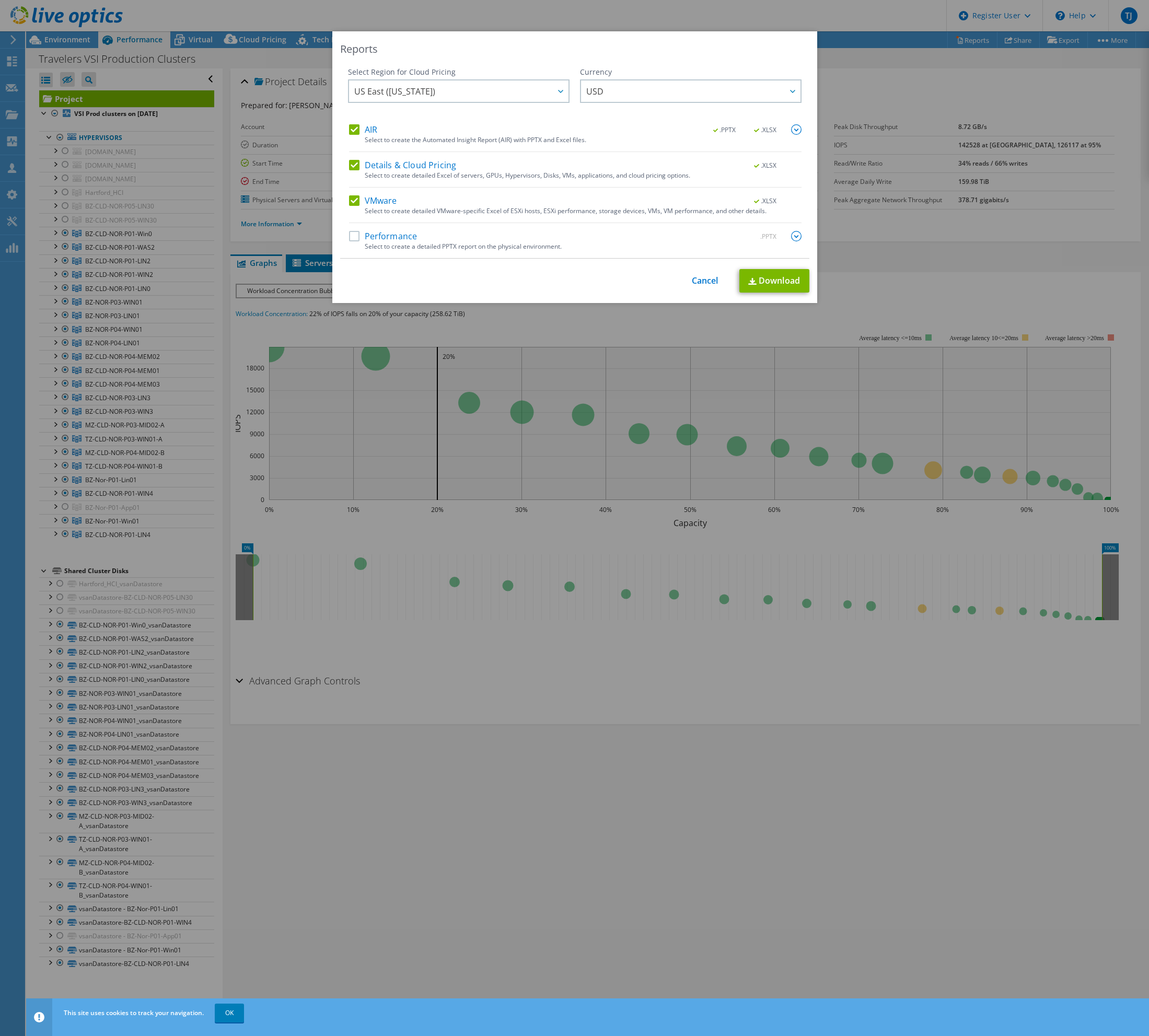
click at [355, 167] on label "Details & Cloud Pricing" at bounding box center [403, 165] width 108 height 10
click at [0, 0] on input "Details & Cloud Pricing" at bounding box center [0, 0] width 0 height 0
click at [349, 203] on label "VMware" at bounding box center [373, 200] width 48 height 10
click at [0, 0] on input "VMware" at bounding box center [0, 0] width 0 height 0
click at [700, 128] on div ".PPTX .XLSX" at bounding box center [750, 131] width 101 height 12
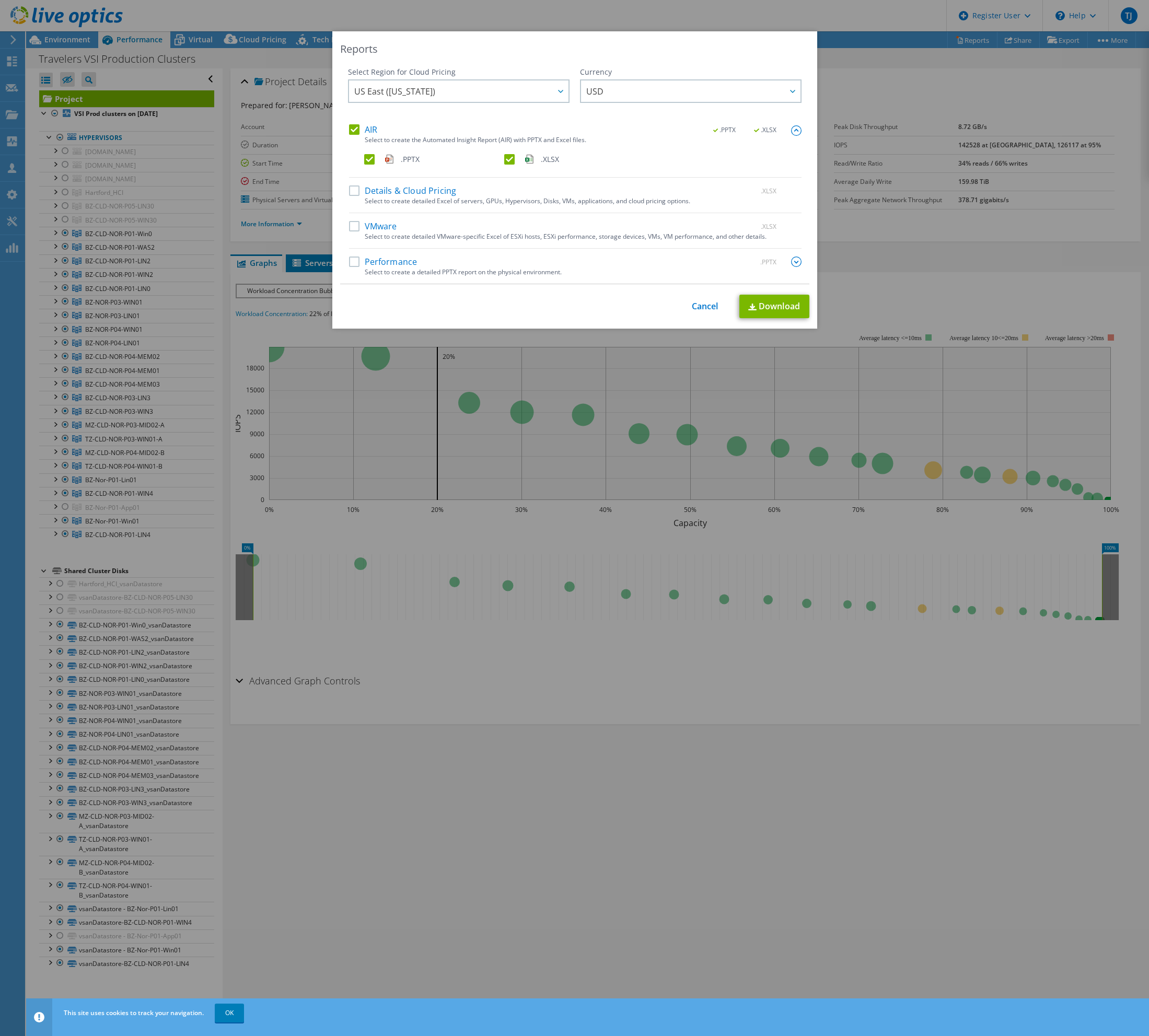
click at [505, 157] on label ".XLSX" at bounding box center [573, 159] width 138 height 10
click at [0, 0] on input ".XLSX" at bounding box center [0, 0] width 0 height 0
click at [755, 303] on link "Download" at bounding box center [774, 306] width 70 height 23
click at [758, 616] on div "Reports Select Region for Cloud Pricing Asia Pacific (Hong Kong) Asia Pacific (…" at bounding box center [574, 518] width 1149 height 973
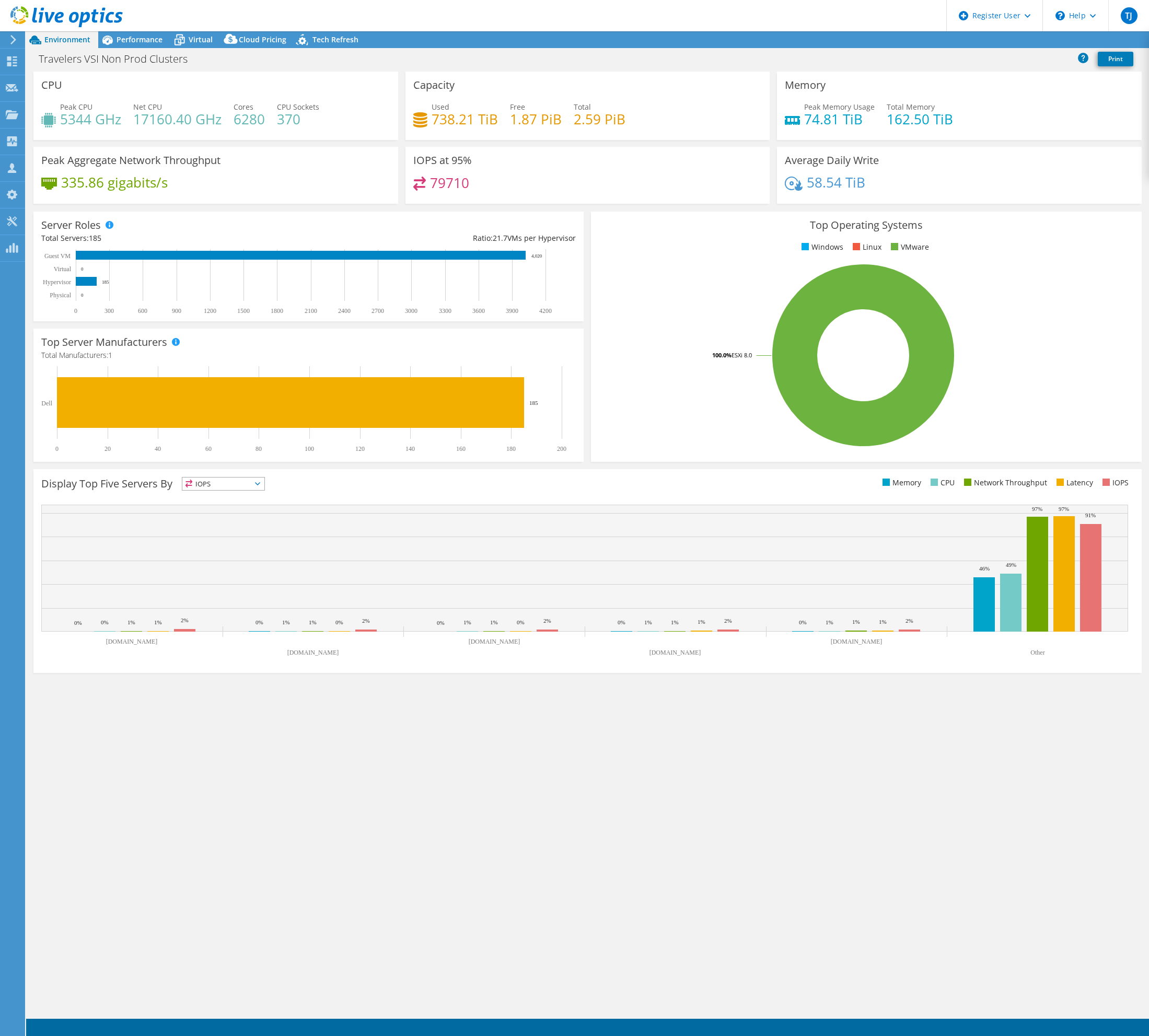
select select "USD"
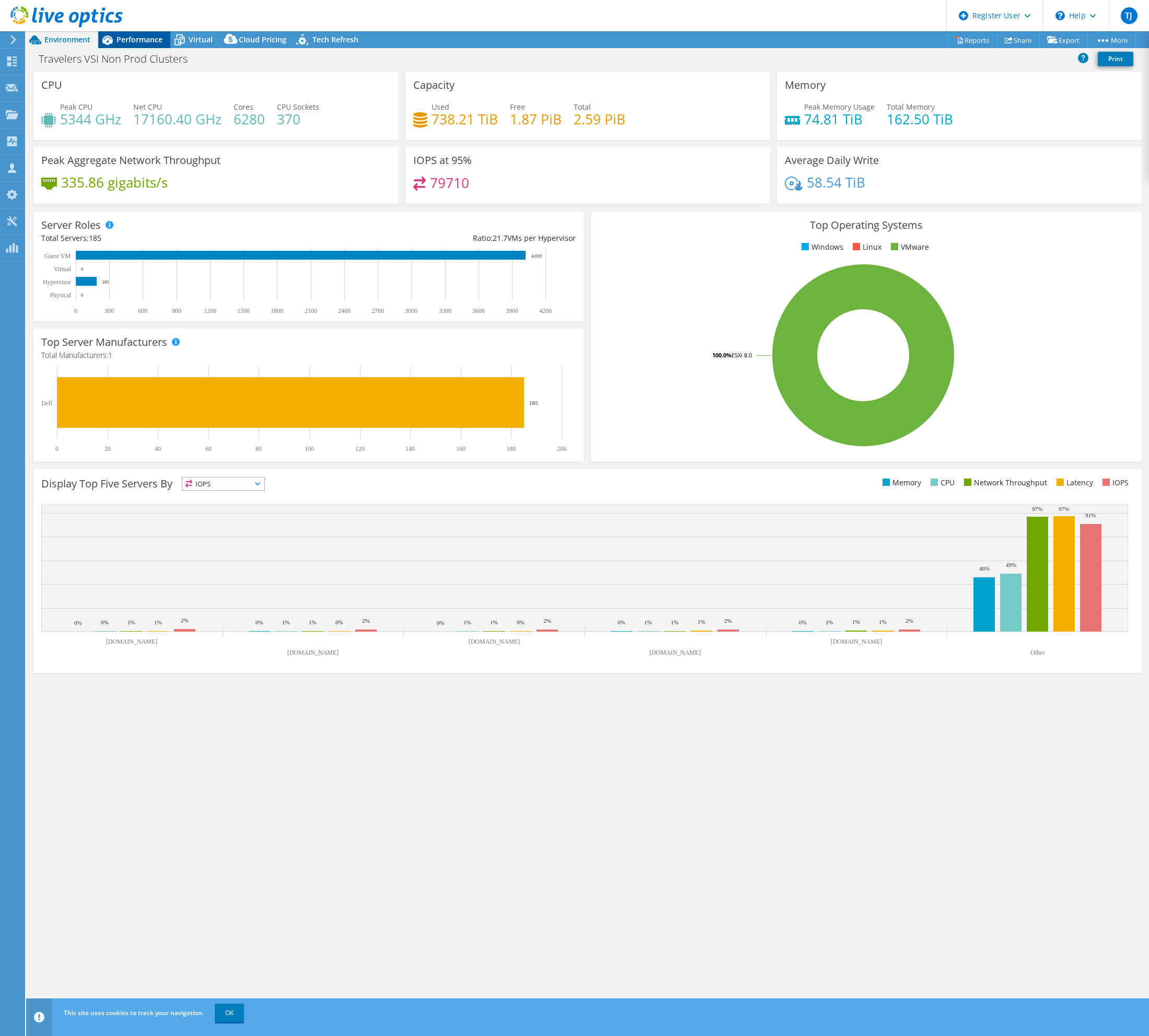
click at [148, 36] on span "Performance" at bounding box center [139, 39] width 46 height 10
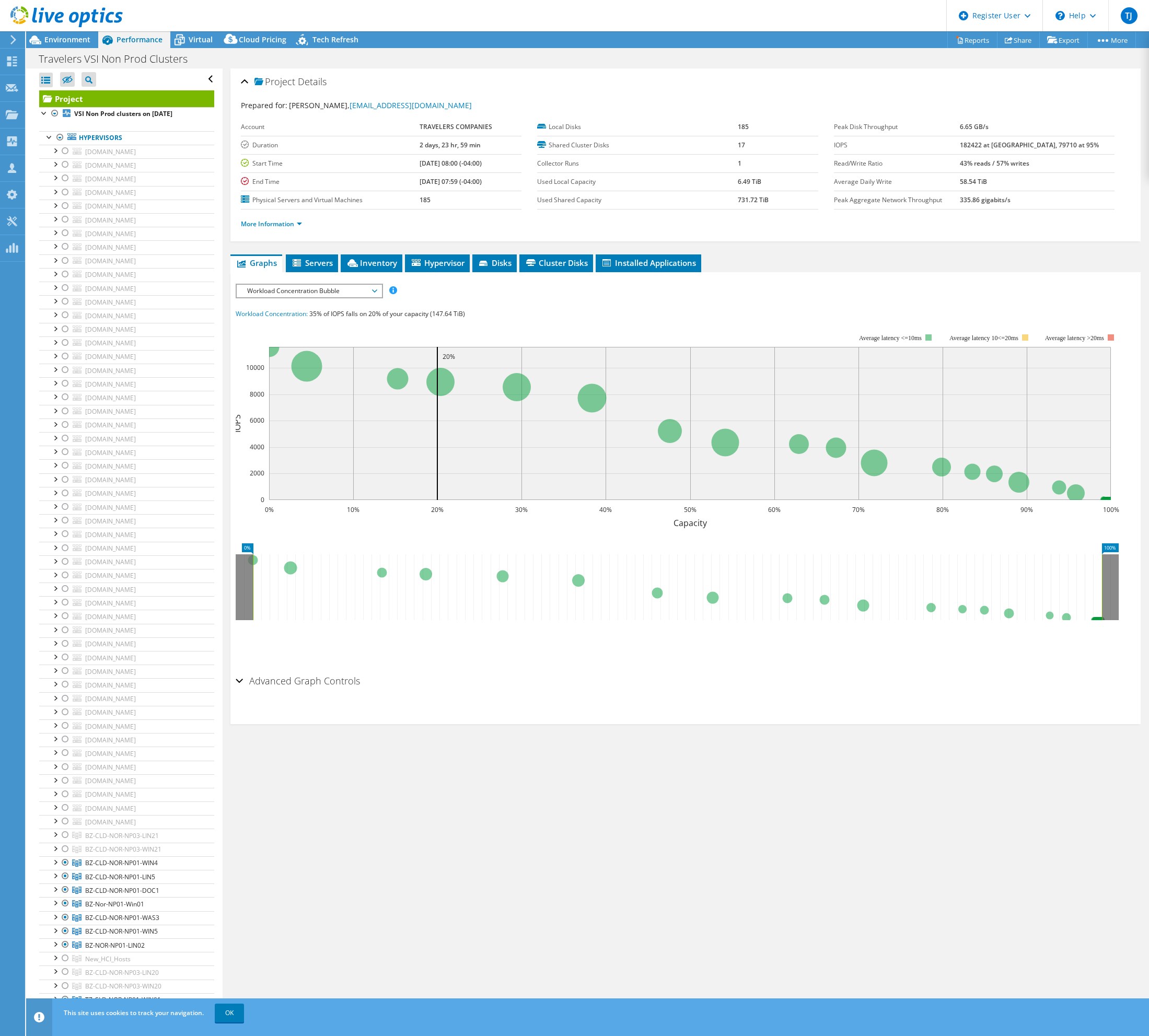
click at [997, 861] on div "Project Details Prepared for: [PERSON_NAME], [EMAIL_ADDRESS][DOMAIN_NAME] Accou…" at bounding box center [685, 542] width 926 height 947
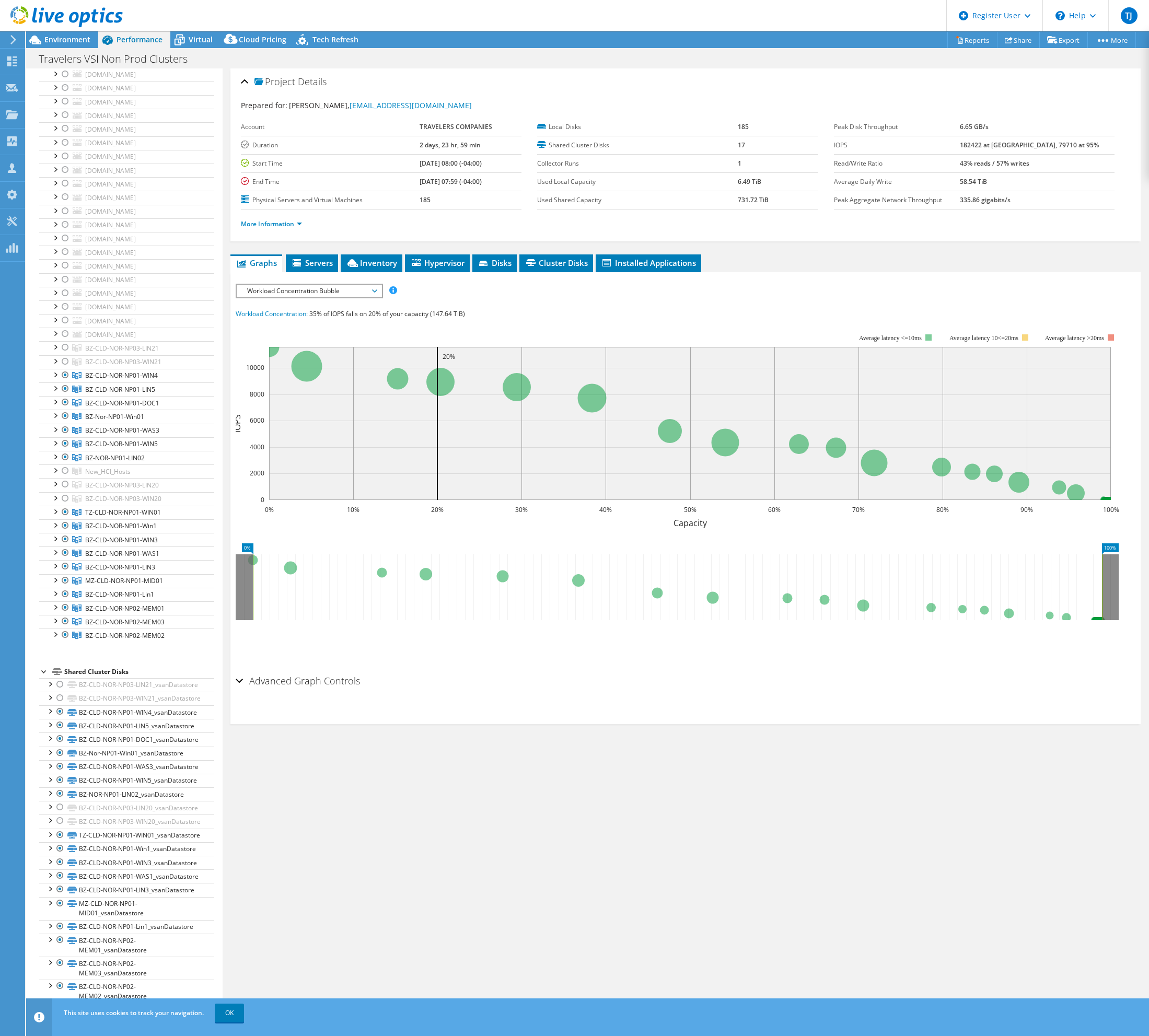
click at [790, 864] on div "Project Details Prepared for: [PERSON_NAME], [EMAIL_ADDRESS][DOMAIN_NAME] Accou…" at bounding box center [685, 542] width 926 height 947
click at [736, 831] on div "Project Details Prepared for: [PERSON_NAME], [EMAIL_ADDRESS][DOMAIN_NAME] Accou…" at bounding box center [685, 542] width 926 height 947
click at [867, 258] on ul "Graphs Servers Inventory Hypervisor Disks Cluster Disks Installed Applications" at bounding box center [685, 263] width 910 height 17
click at [969, 43] on link "Reports" at bounding box center [972, 40] width 50 height 16
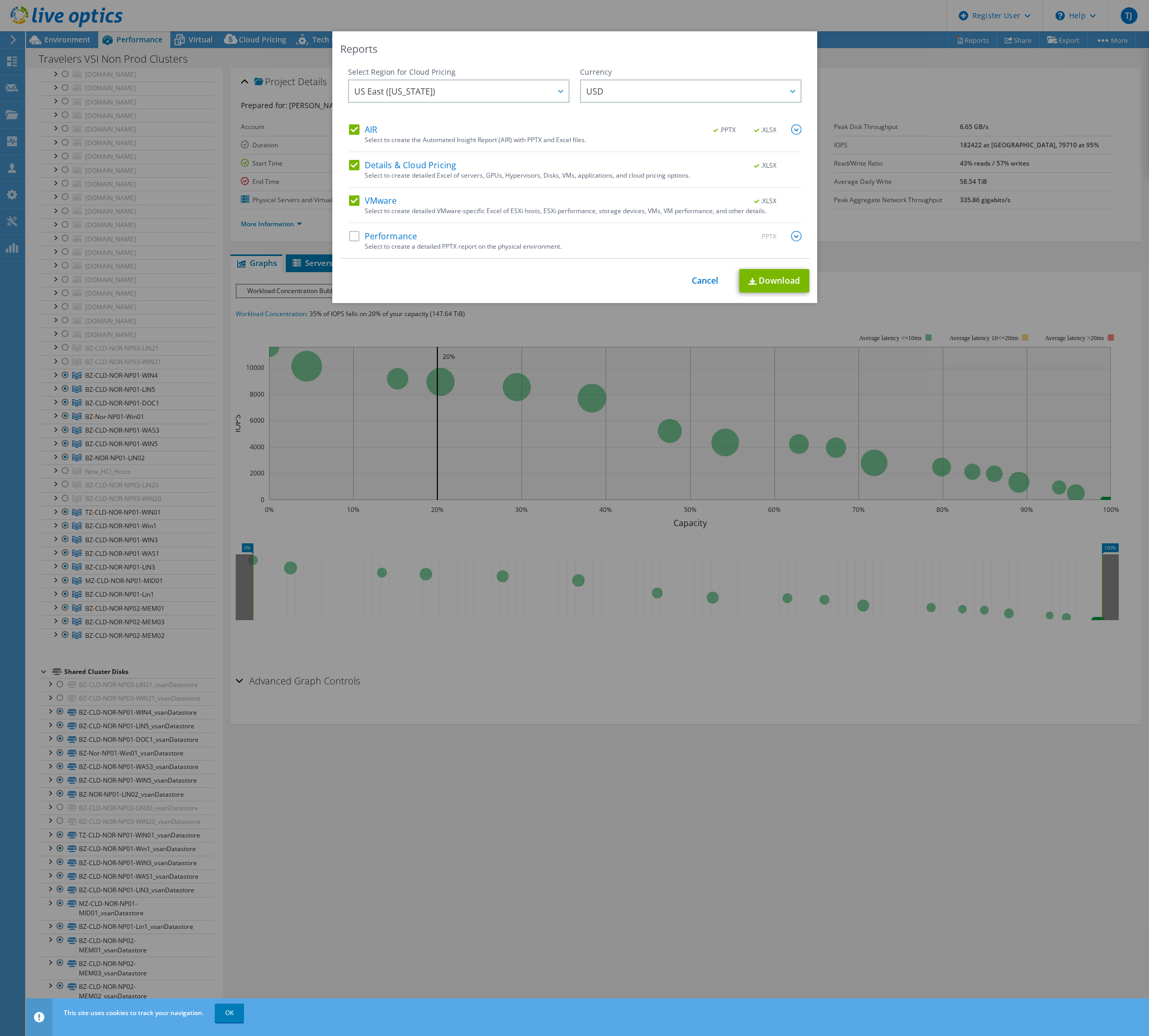
click at [354, 198] on label "VMware" at bounding box center [373, 200] width 48 height 10
click at [0, 0] on input "VMware" at bounding box center [0, 0] width 0 height 0
click at [351, 157] on div "AIR .PPTX .XLSX Select to create the Automated Insight Report (AIR) with PPTX a…" at bounding box center [575, 191] width 453 height 133
click at [567, 128] on div "AIR .PPTX .XLSX" at bounding box center [575, 131] width 453 height 12
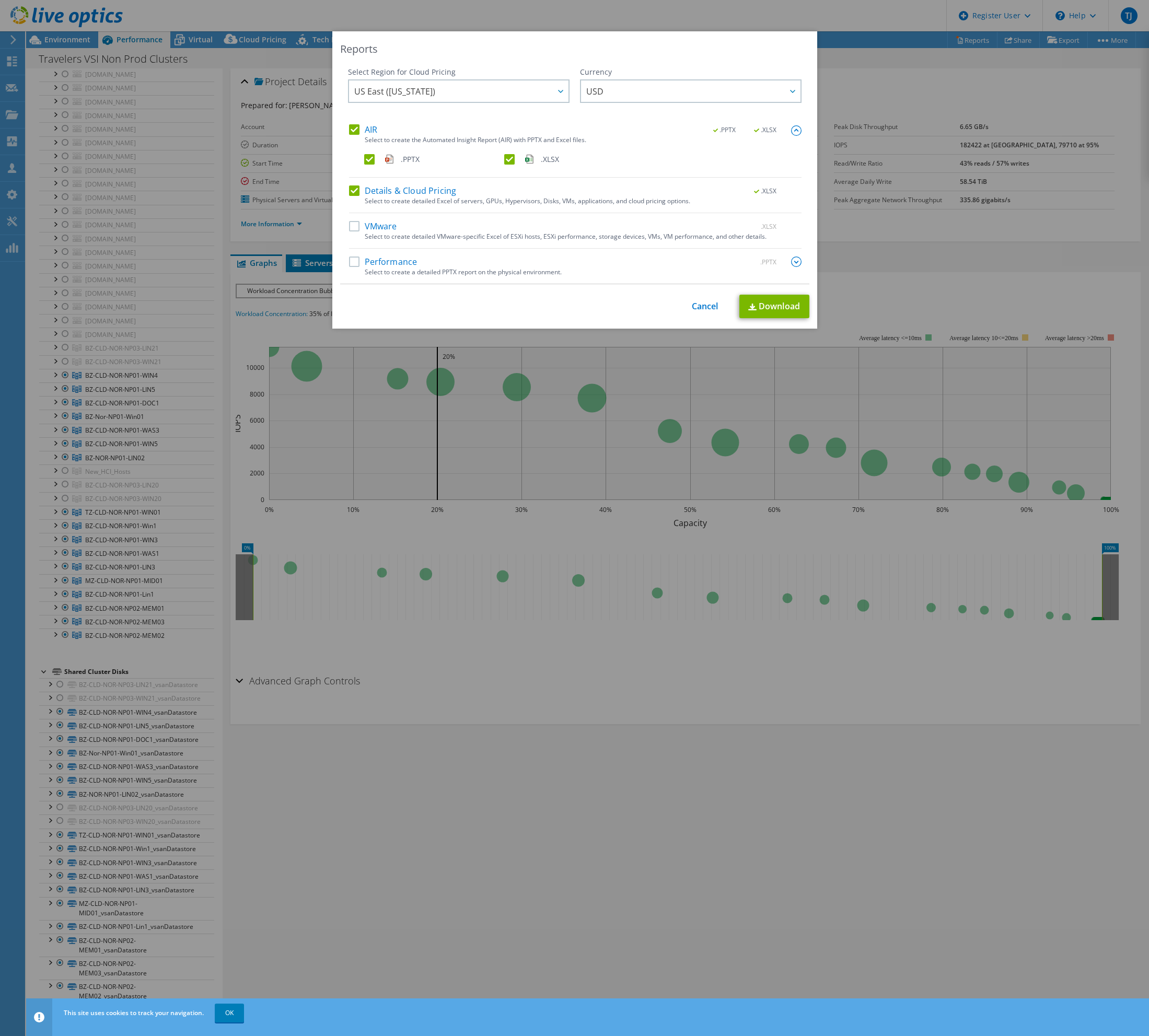
click at [505, 156] on label ".XLSX" at bounding box center [573, 159] width 138 height 10
click at [0, 0] on input ".XLSX" at bounding box center [0, 0] width 0 height 0
click at [770, 303] on link "Download" at bounding box center [774, 306] width 70 height 23
click at [700, 303] on link "Cancel" at bounding box center [705, 307] width 27 height 10
